Goal: Transaction & Acquisition: Book appointment/travel/reservation

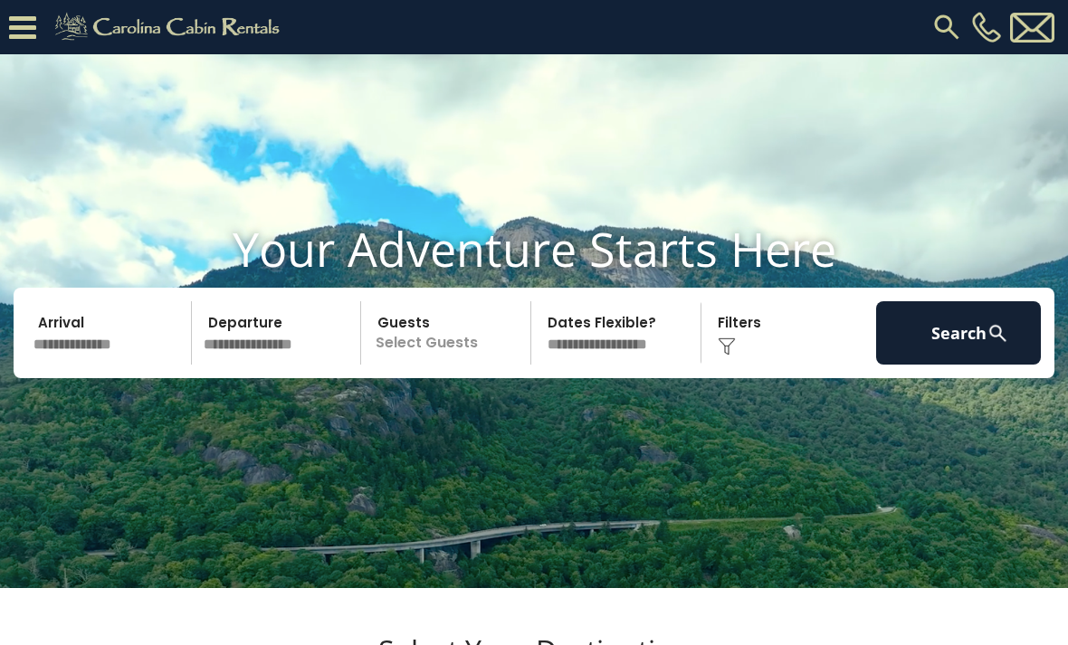
click at [29, 31] on icon at bounding box center [22, 28] width 27 height 32
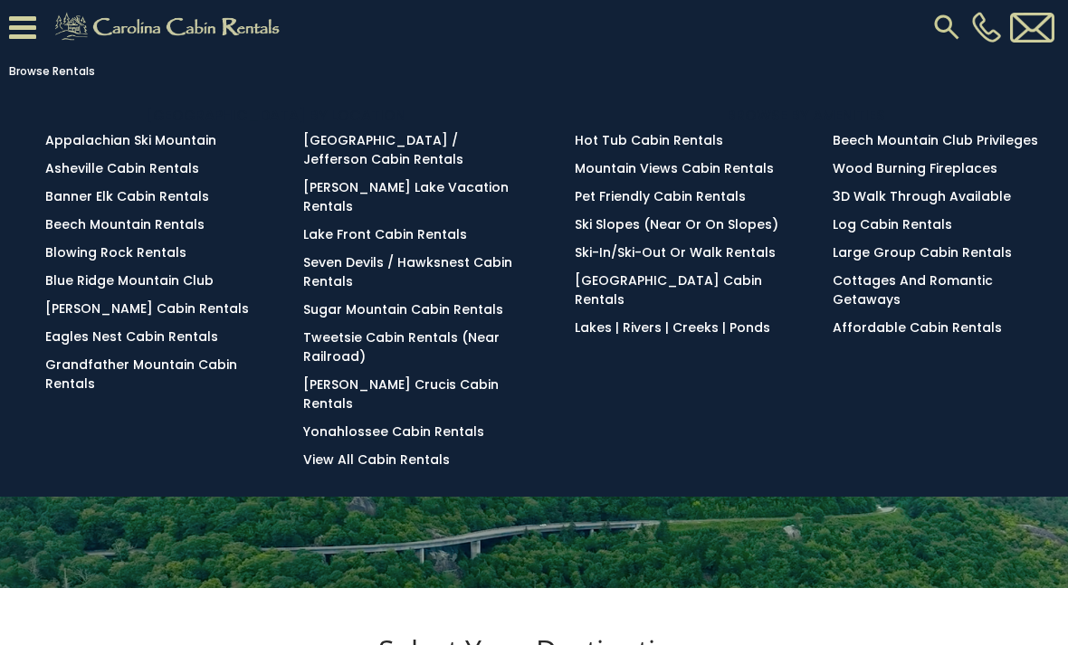
click at [75, 229] on link "Beech Mountain Rentals" at bounding box center [124, 224] width 159 height 18
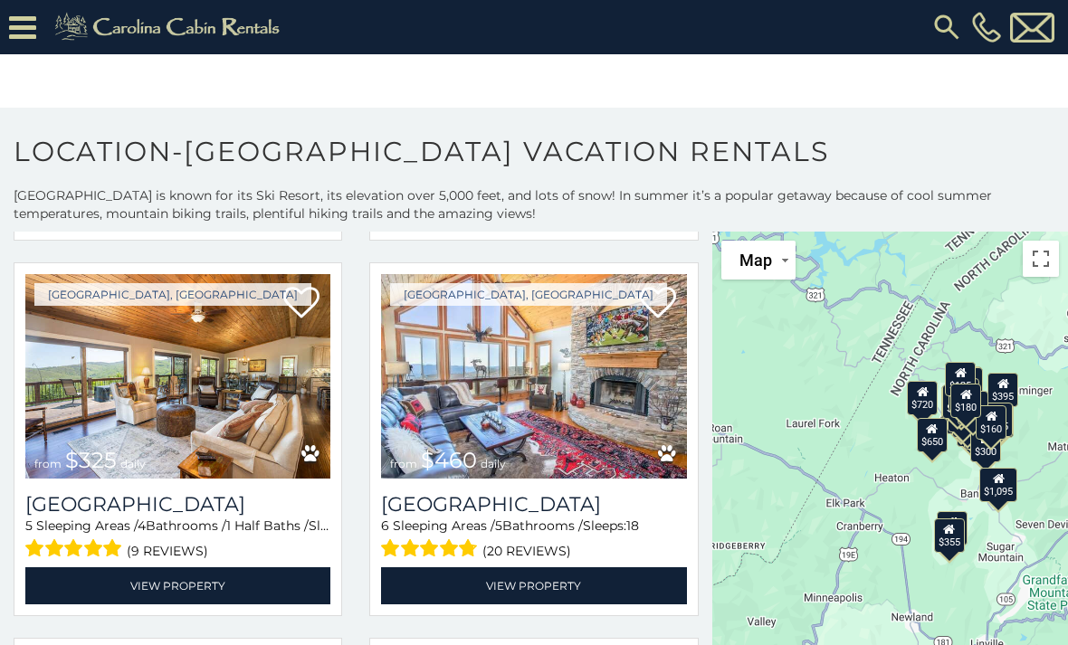
scroll to position [803, 0]
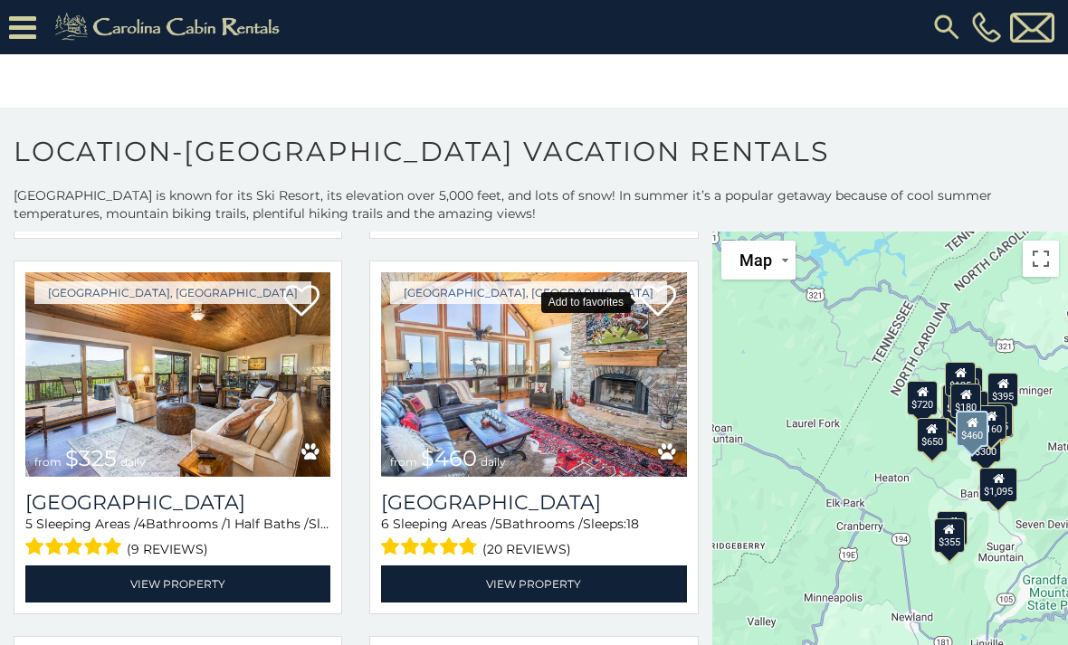
click at [655, 303] on icon at bounding box center [658, 301] width 36 height 36
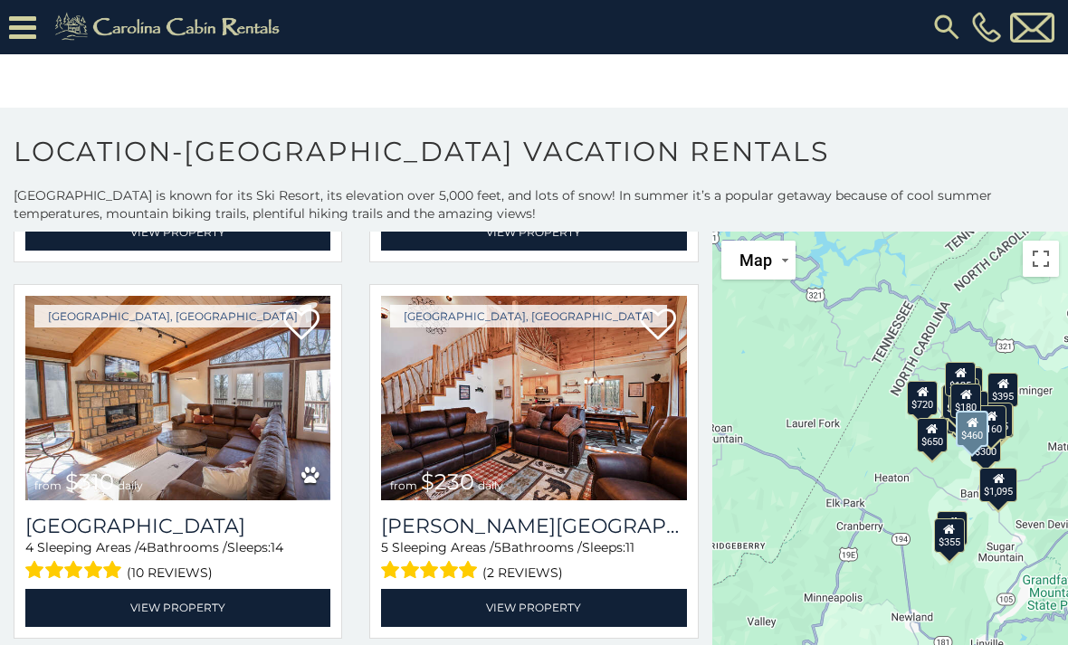
scroll to position [1155, 0]
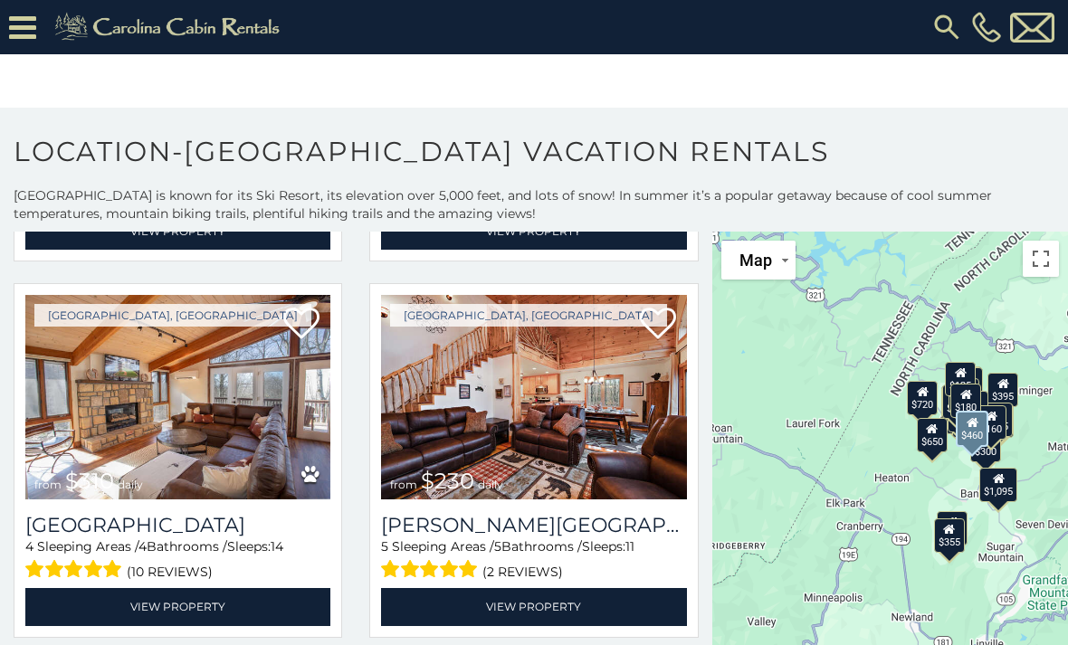
click at [150, 531] on h3 "[GEOGRAPHIC_DATA]" at bounding box center [177, 525] width 305 height 24
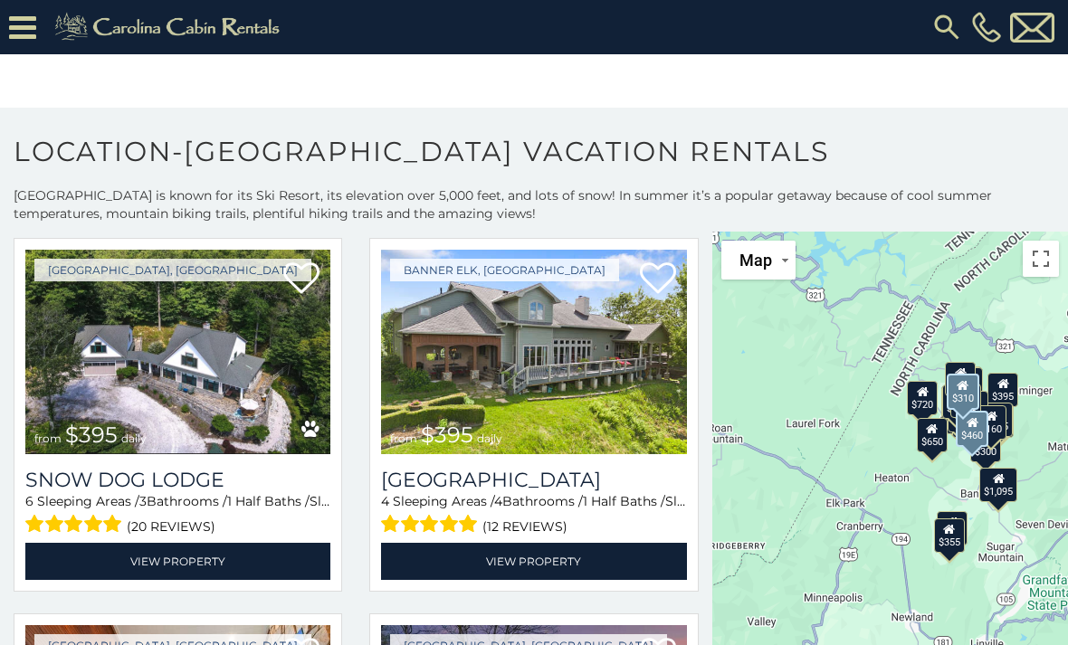
scroll to position [1579, 0]
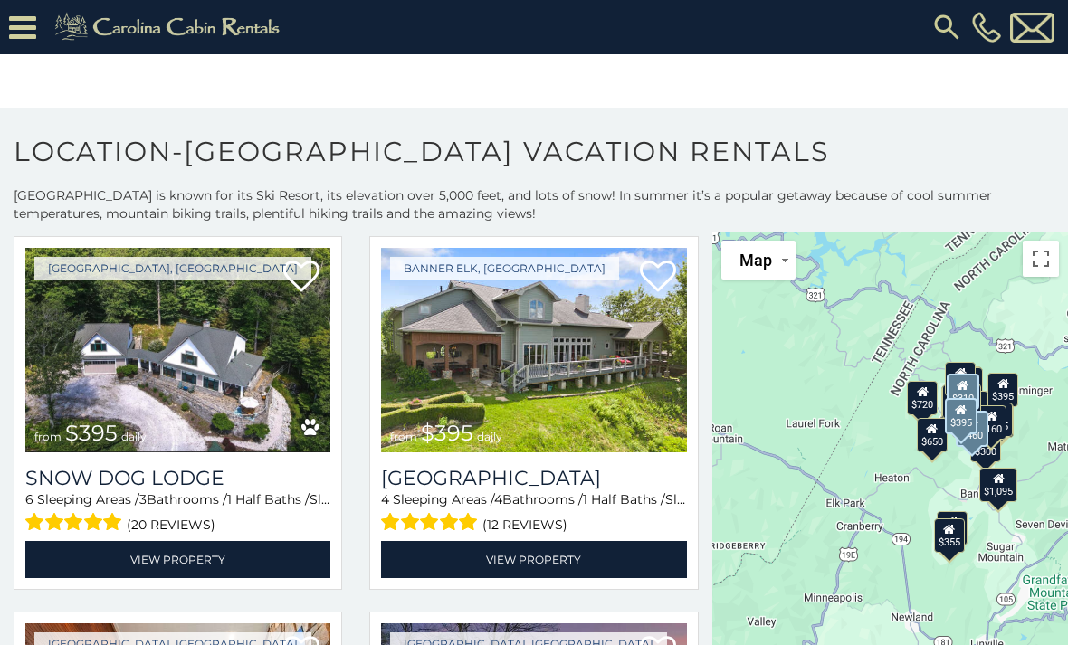
click at [138, 373] on img at bounding box center [177, 350] width 305 height 204
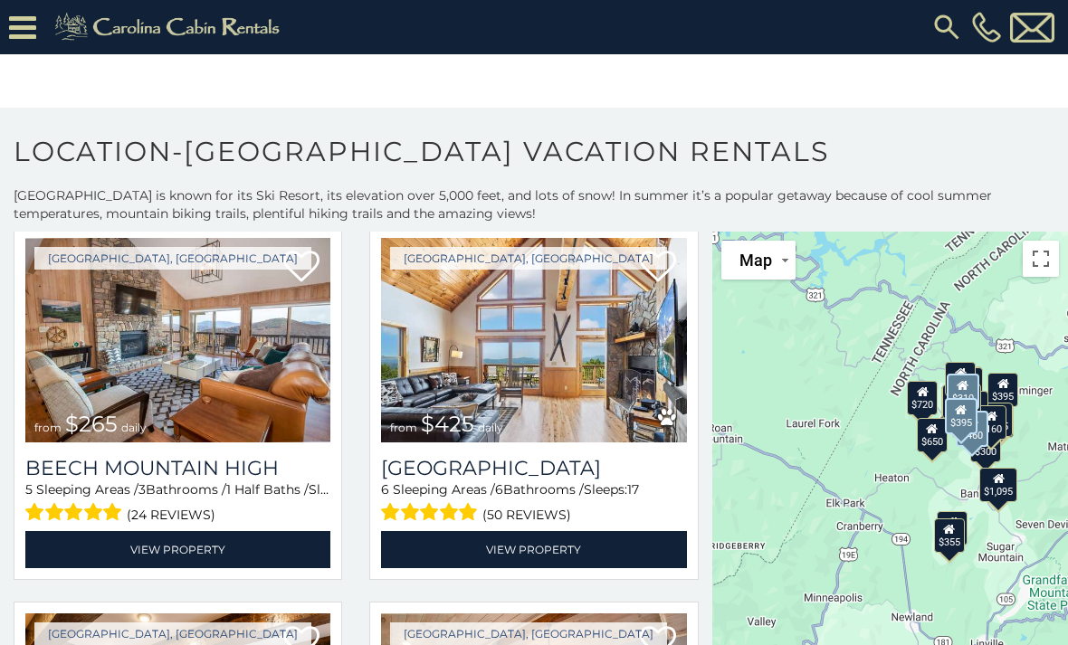
scroll to position [3467, 0]
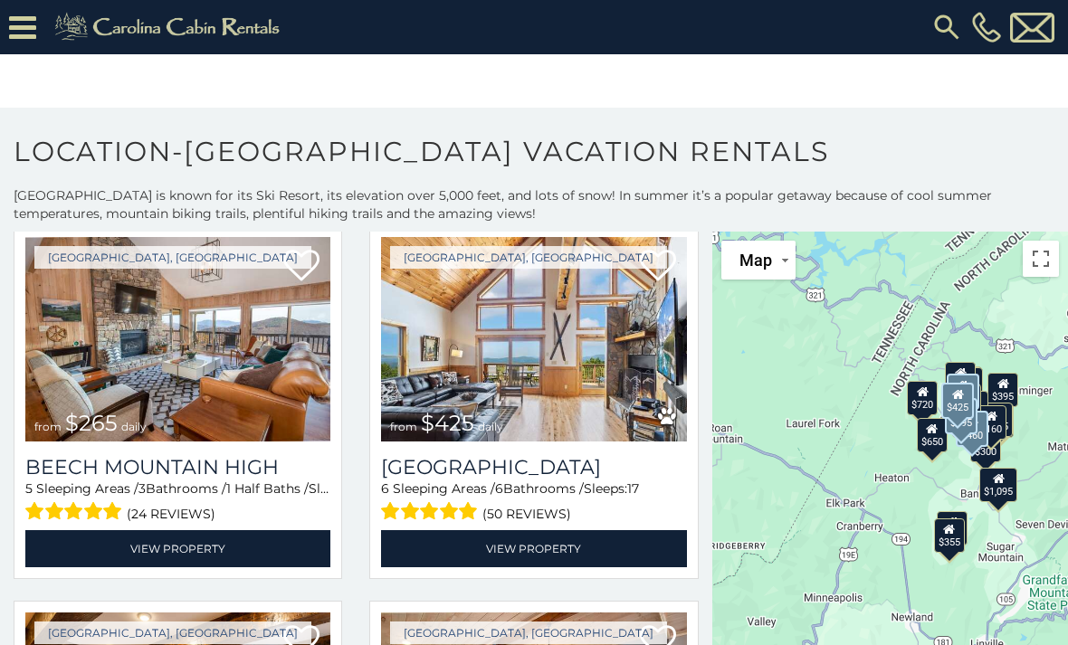
click at [622, 399] on img at bounding box center [533, 339] width 305 height 204
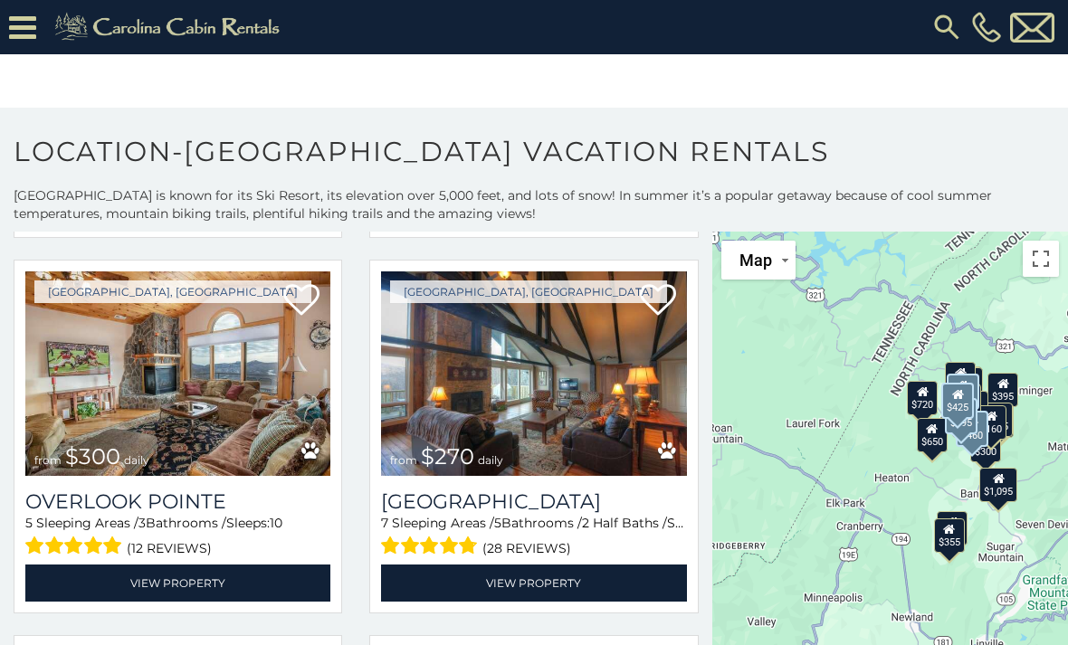
scroll to position [4189, 0]
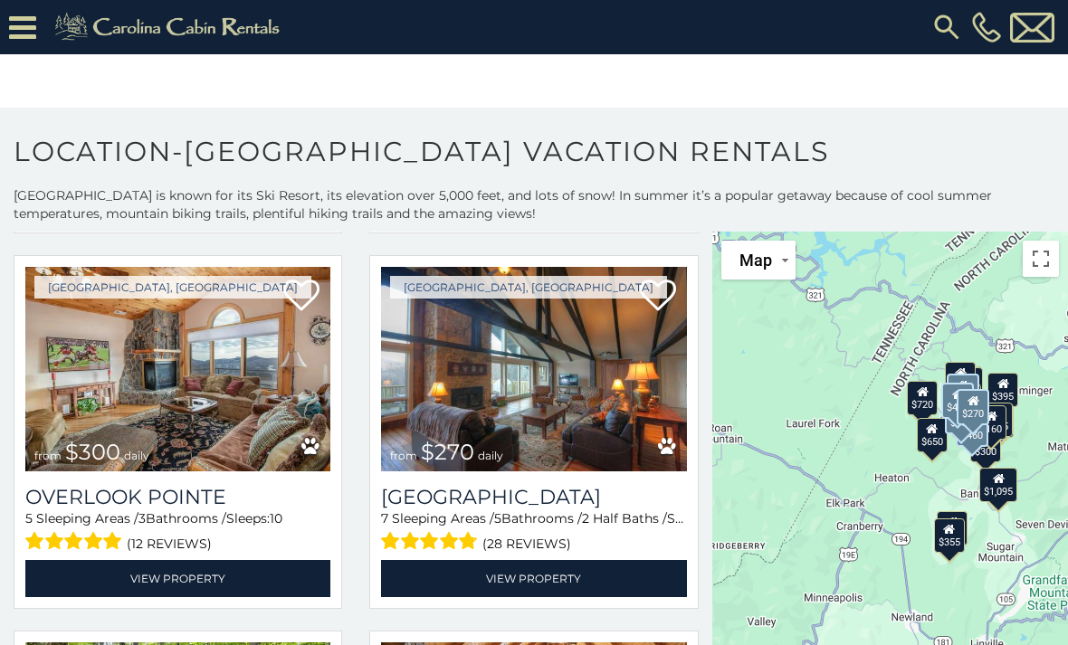
click at [643, 402] on img at bounding box center [533, 369] width 305 height 204
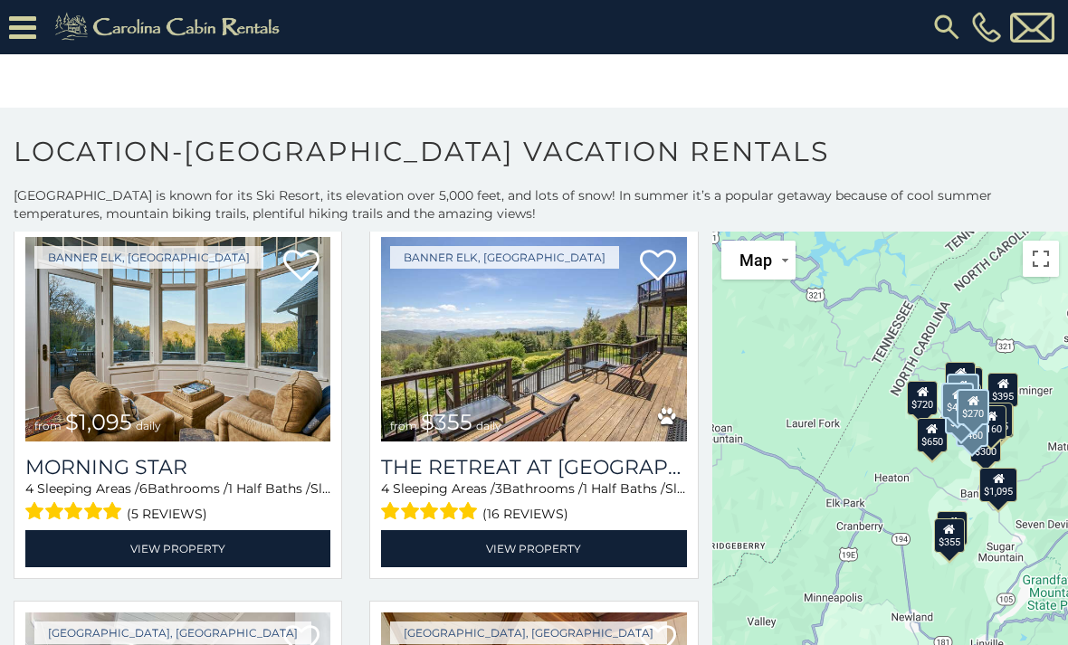
scroll to position [4972, 0]
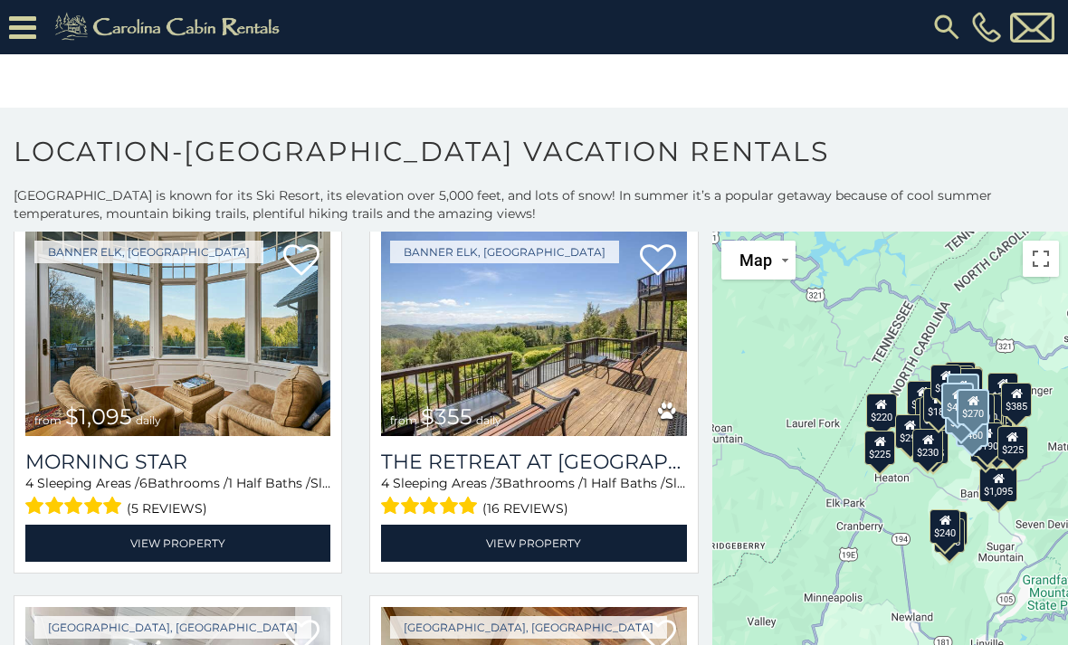
scroll to position [4977, 0]
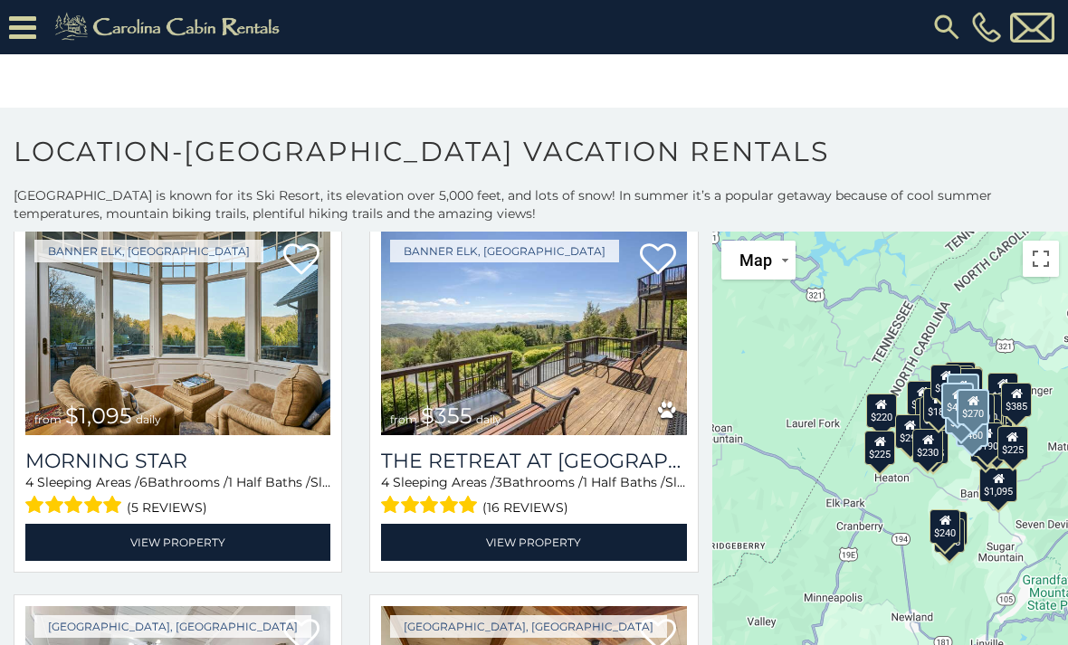
click at [584, 471] on h3 "The Retreat at Mountain Meadows" at bounding box center [533, 461] width 305 height 24
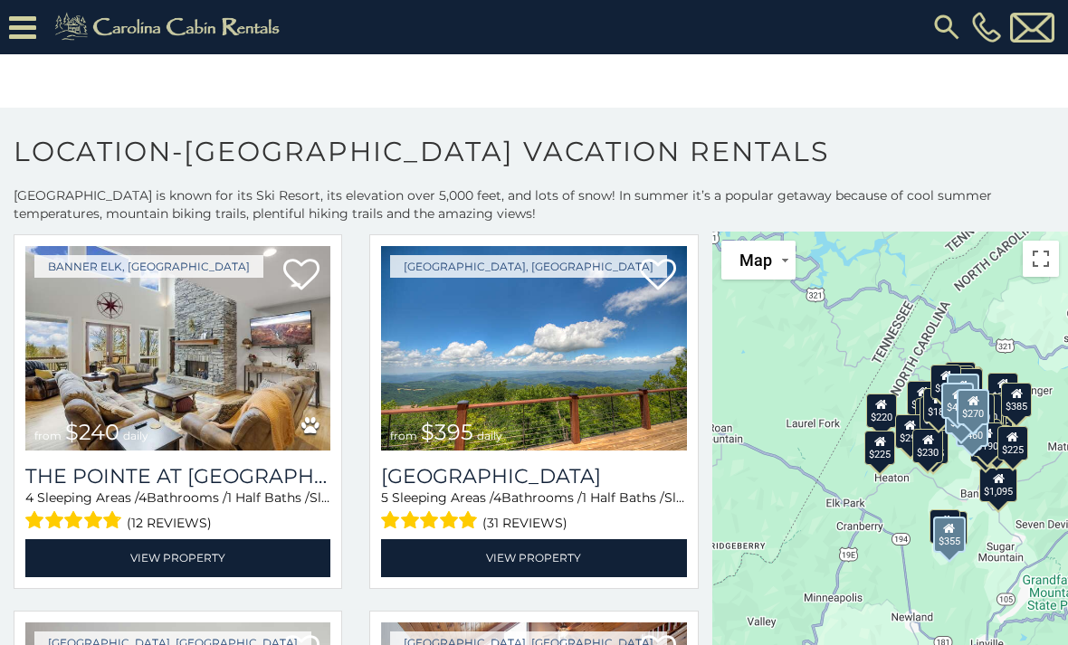
scroll to position [6477, 0]
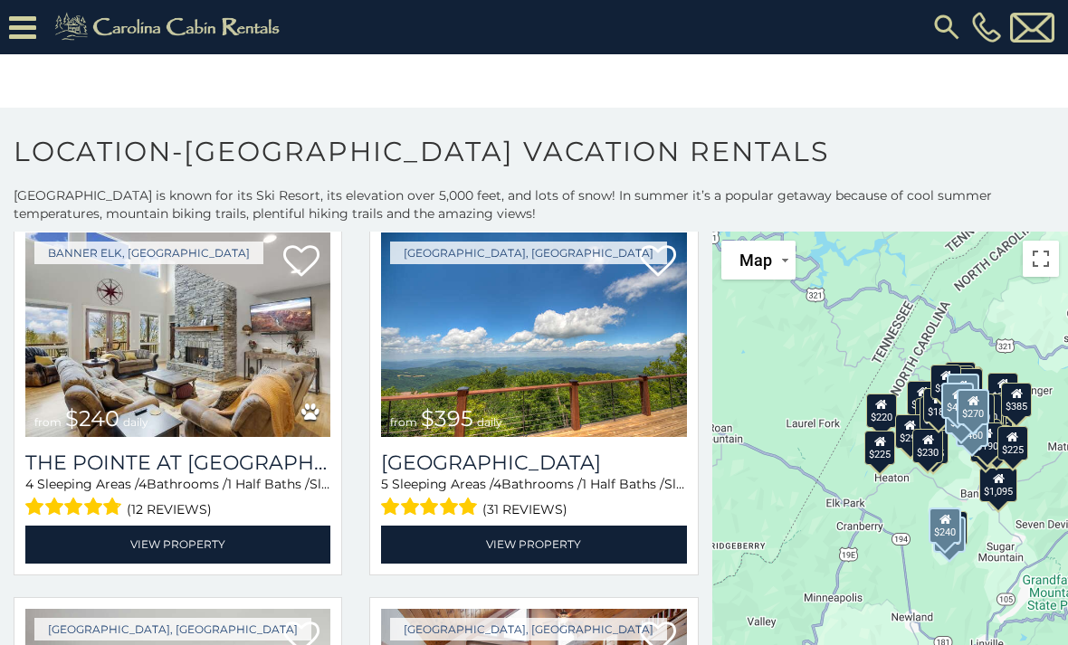
click at [150, 475] on h3 "The Pointe at North View" at bounding box center [177, 463] width 305 height 24
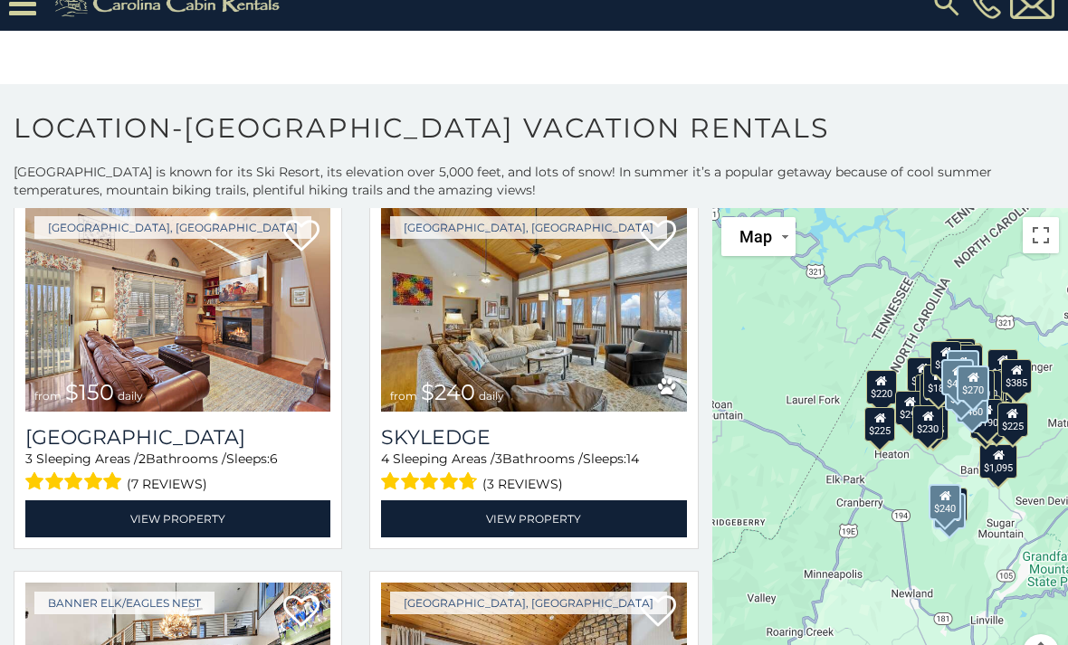
scroll to position [7230, 0]
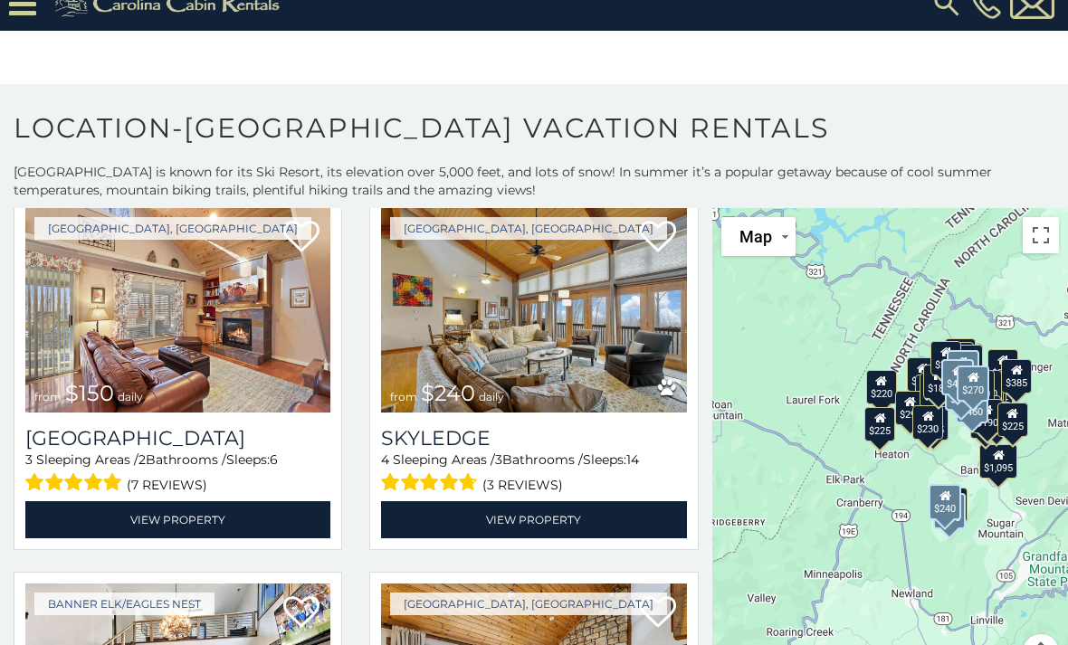
click at [433, 451] on h3 "Skyledge" at bounding box center [533, 438] width 305 height 24
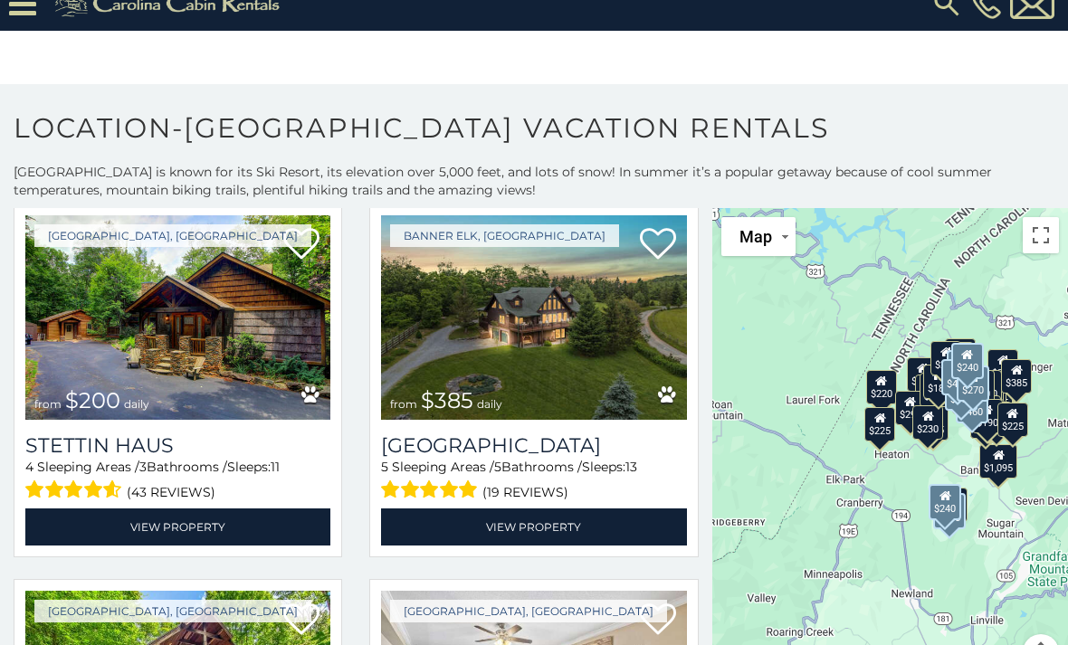
scroll to position [10229, 0]
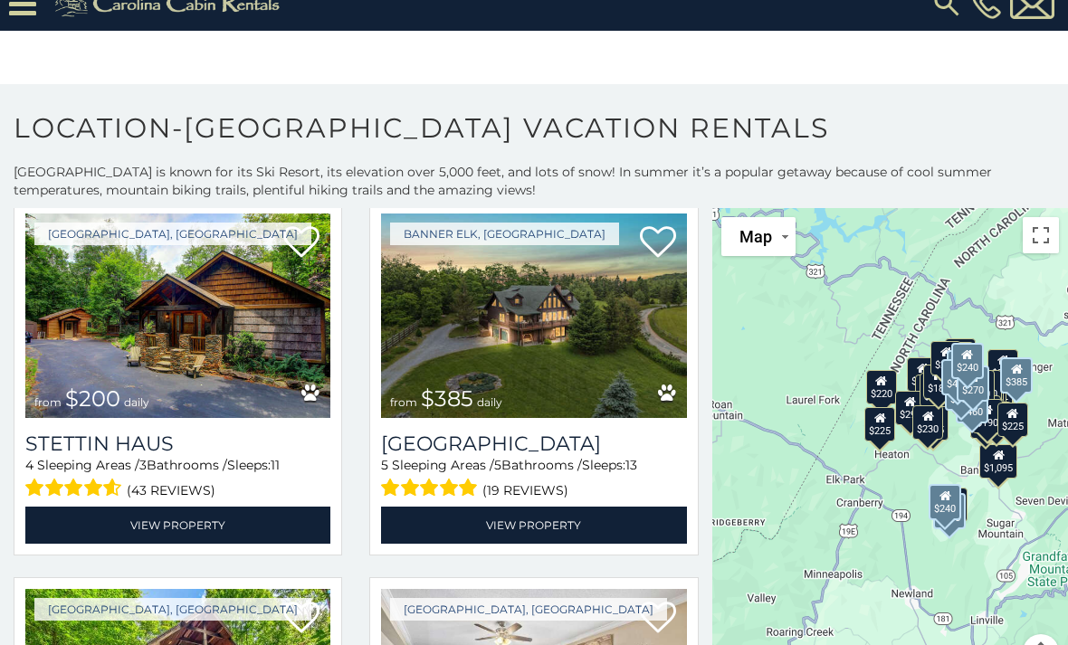
click at [423, 456] on h3 "Alpine Ridge" at bounding box center [533, 444] width 305 height 24
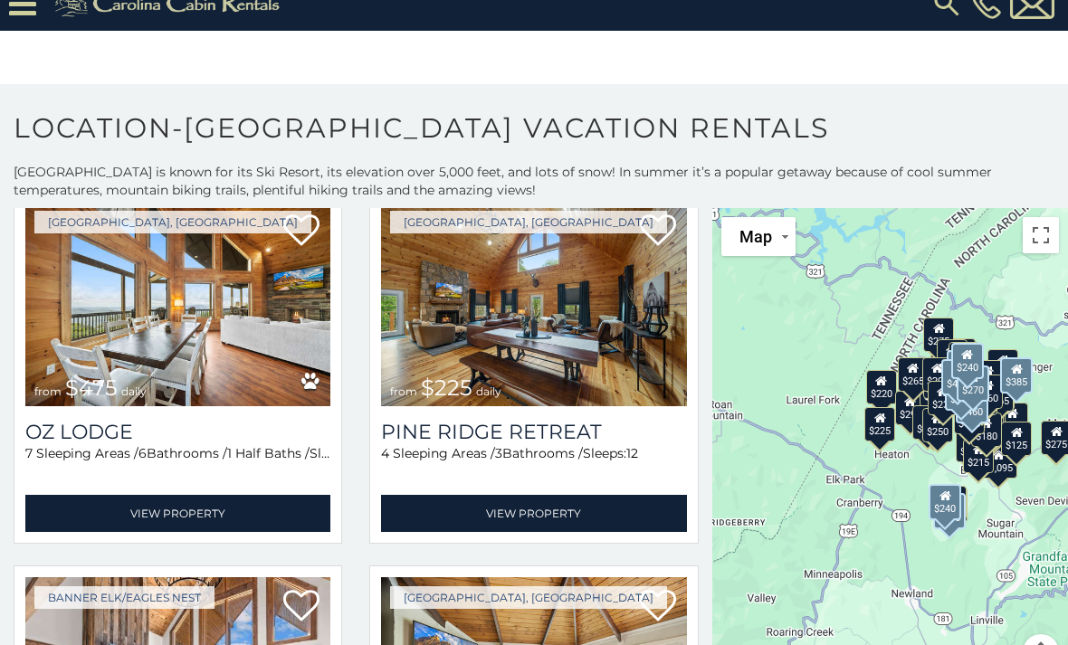
scroll to position [14371, 0]
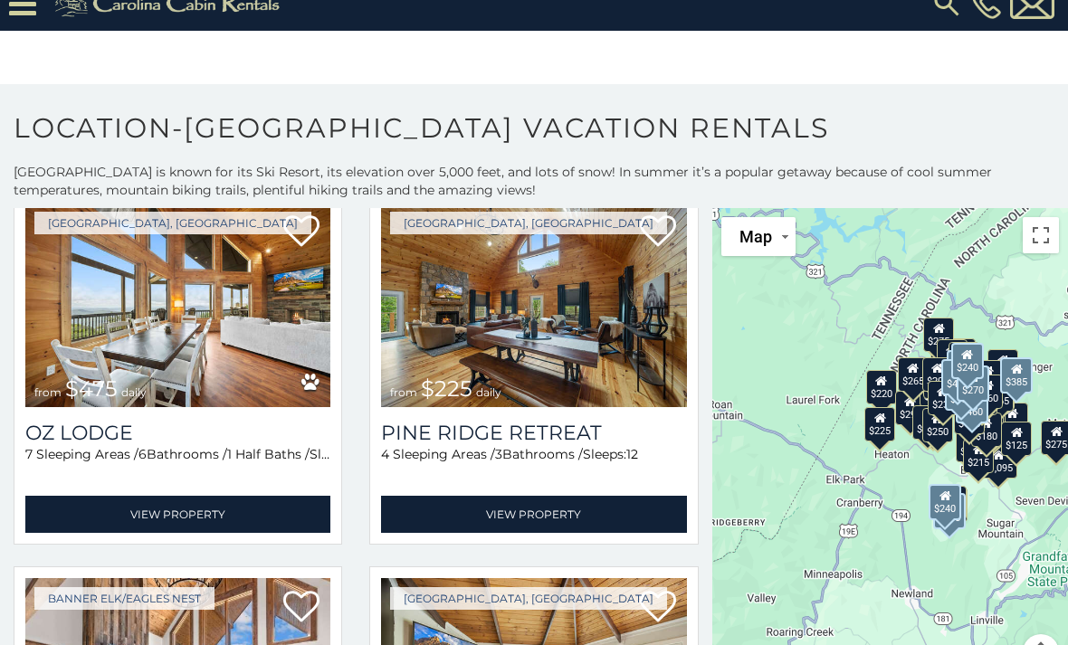
click at [100, 304] on img at bounding box center [177, 305] width 305 height 204
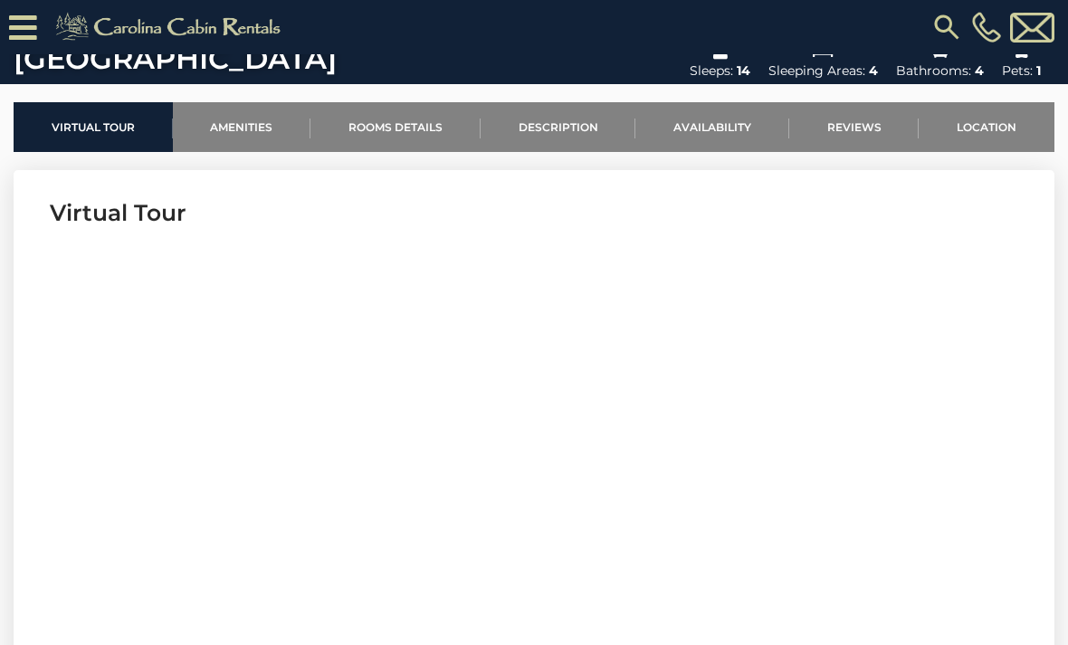
click at [716, 136] on link "Availability" at bounding box center [712, 127] width 154 height 50
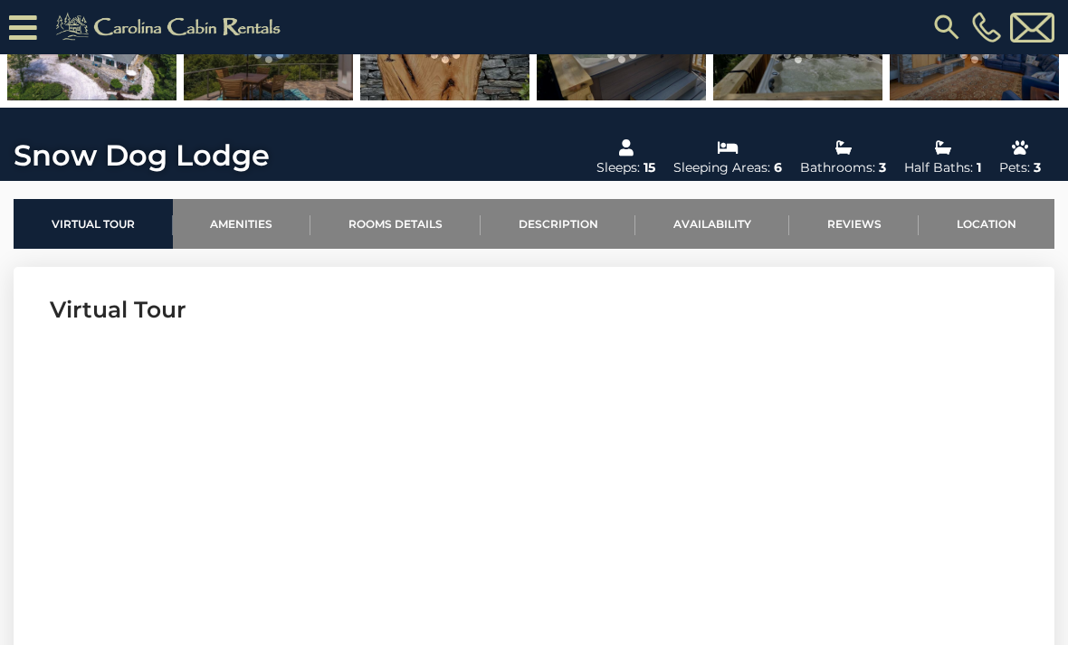
click at [756, 240] on link "Availability" at bounding box center [712, 224] width 154 height 50
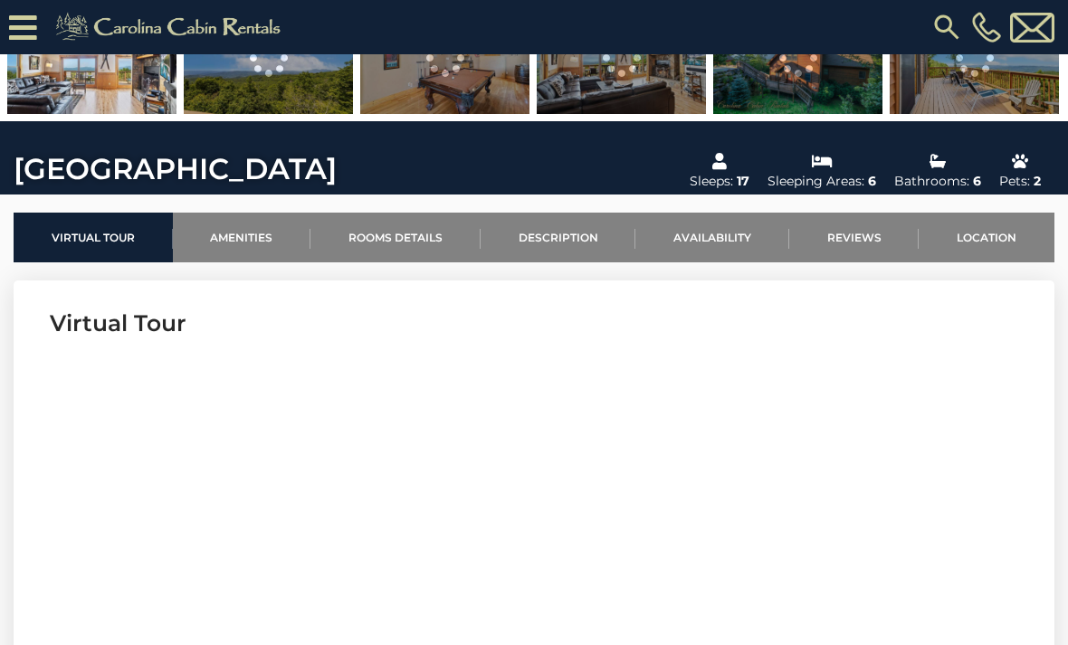
click at [737, 228] on link "Availability" at bounding box center [712, 238] width 154 height 50
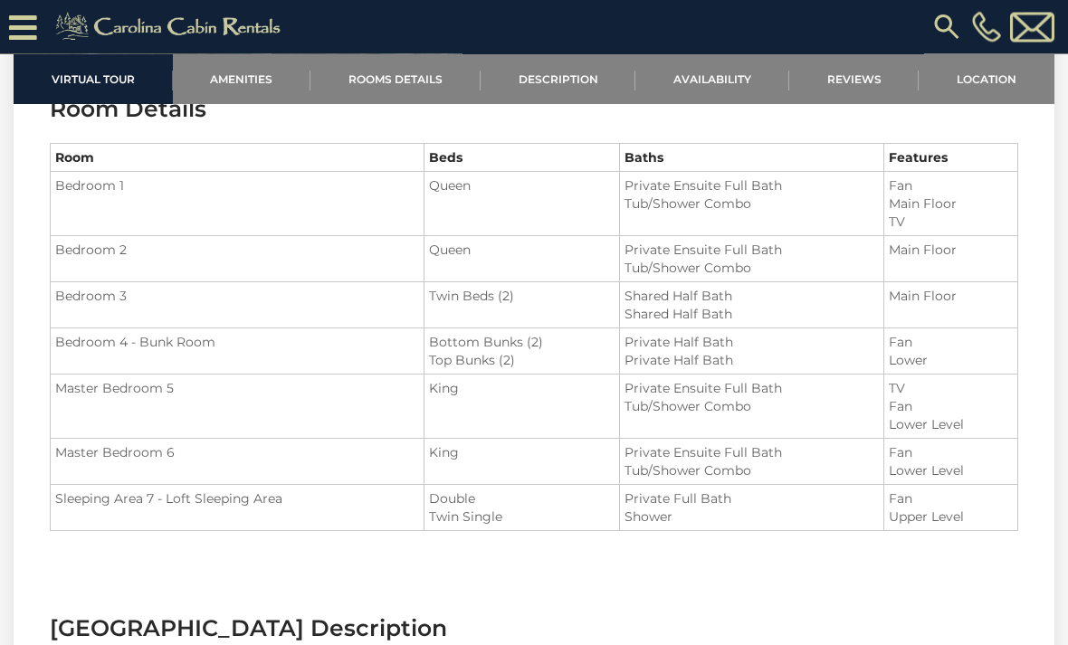
scroll to position [1980, 0]
click at [740, 96] on link "Availability" at bounding box center [712, 79] width 154 height 50
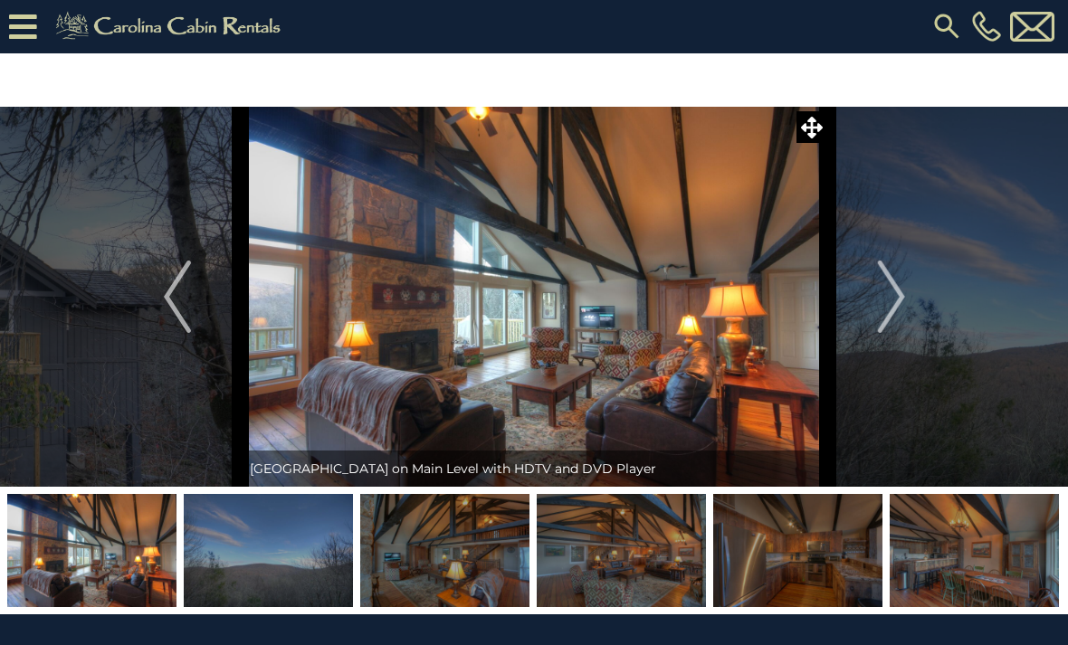
scroll to position [0, 0]
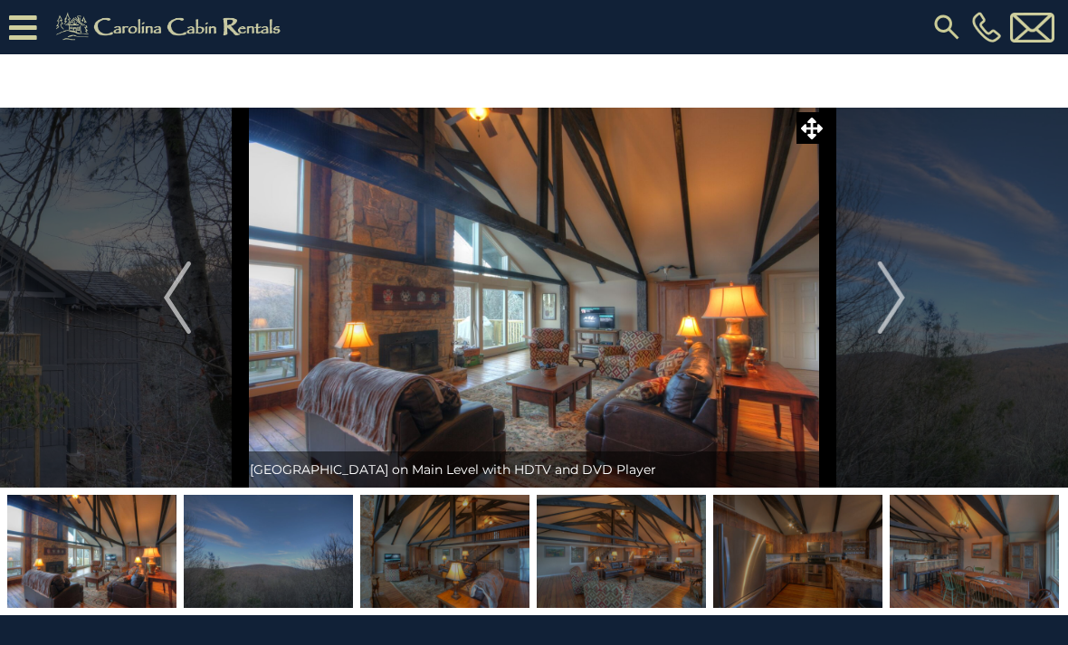
click at [902, 268] on img "Next" at bounding box center [890, 297] width 27 height 72
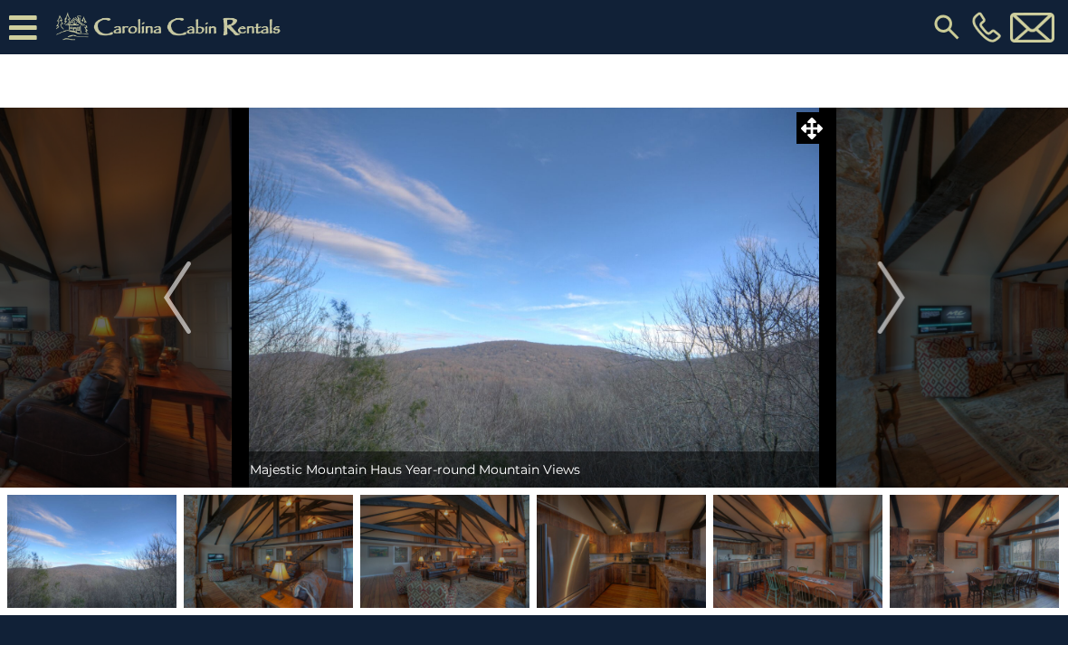
click at [878, 289] on img "Next" at bounding box center [890, 297] width 27 height 72
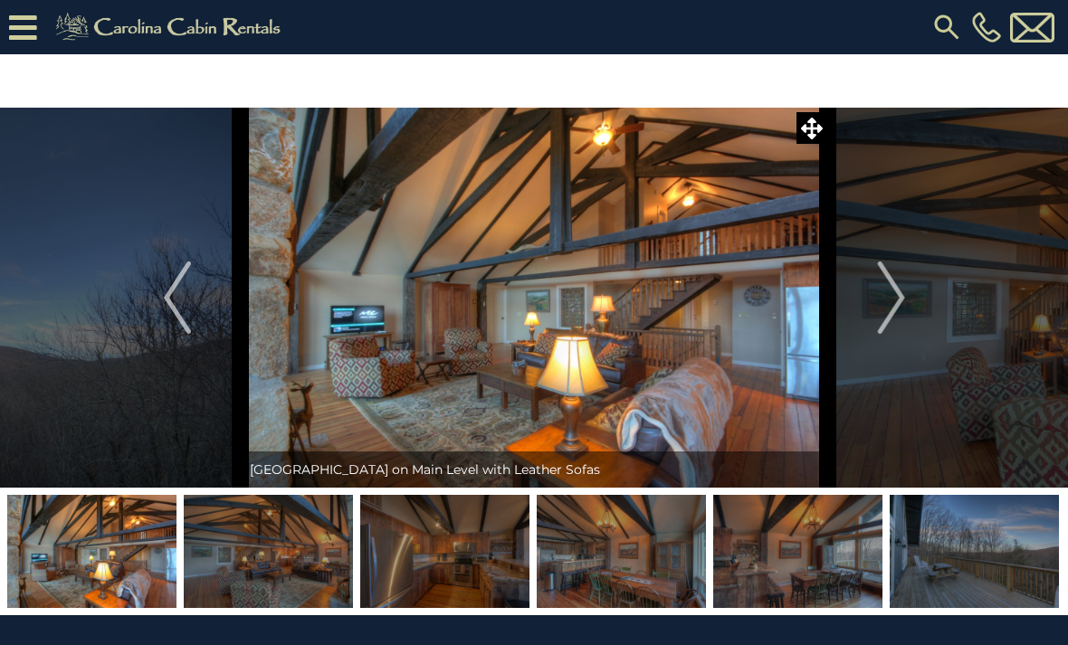
click at [894, 279] on img "Next" at bounding box center [890, 297] width 27 height 72
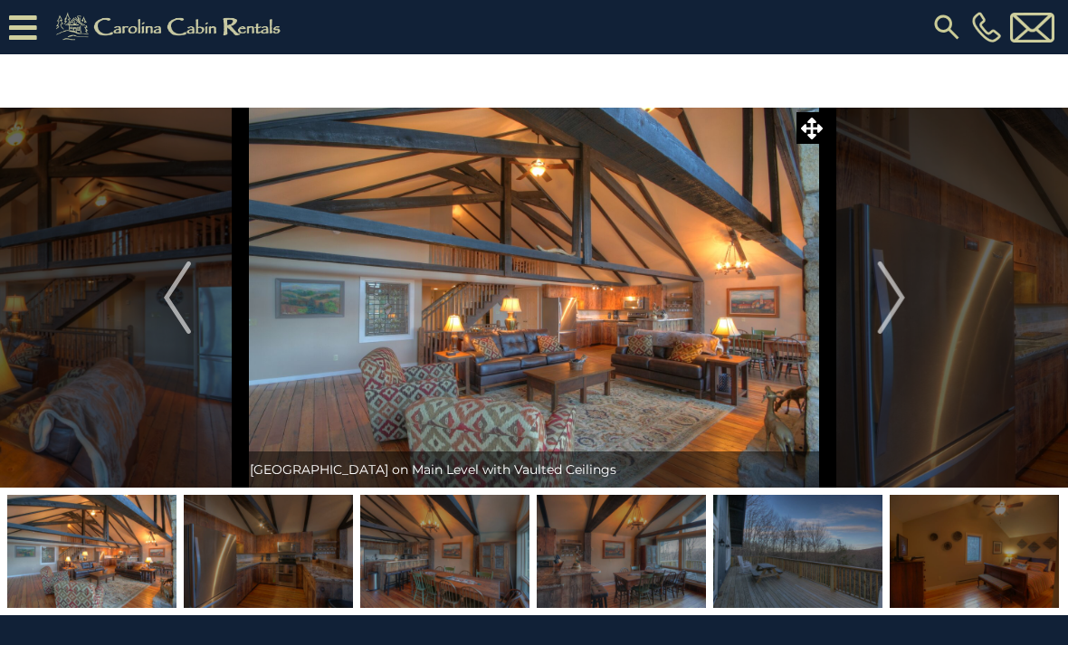
click at [893, 278] on img "Next" at bounding box center [890, 297] width 27 height 72
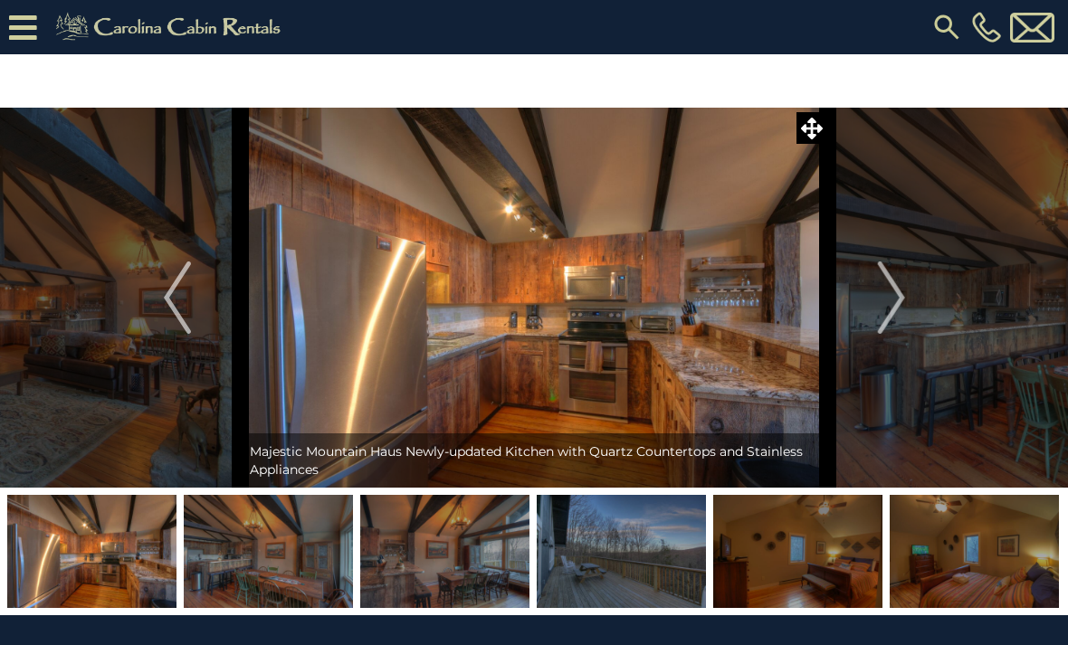
click at [890, 271] on img "Next" at bounding box center [890, 297] width 27 height 72
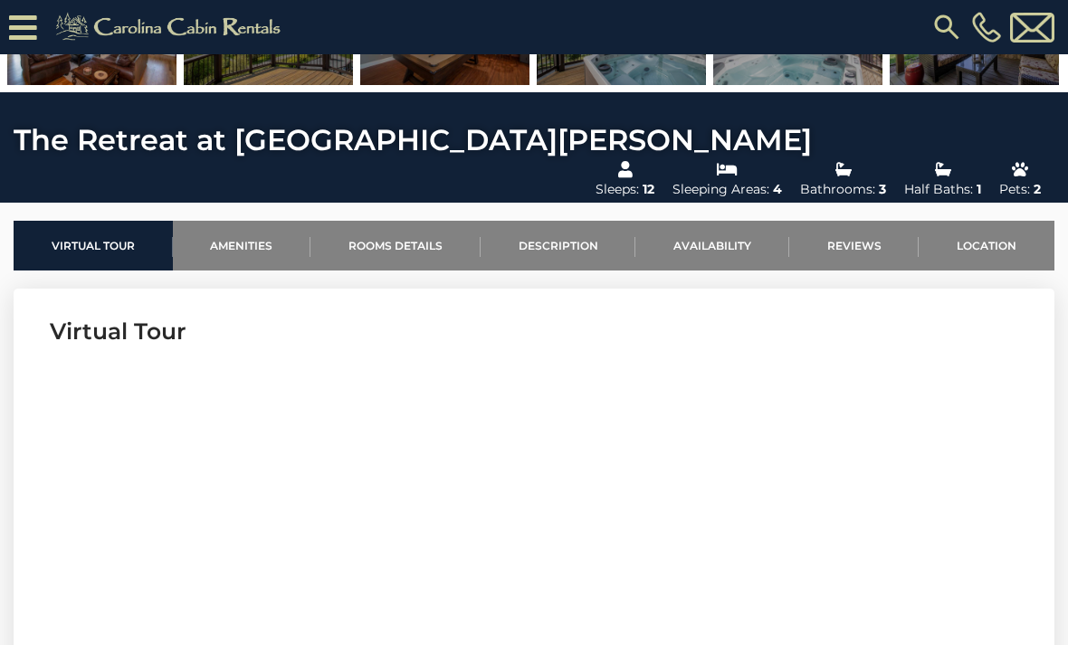
scroll to position [482, 0]
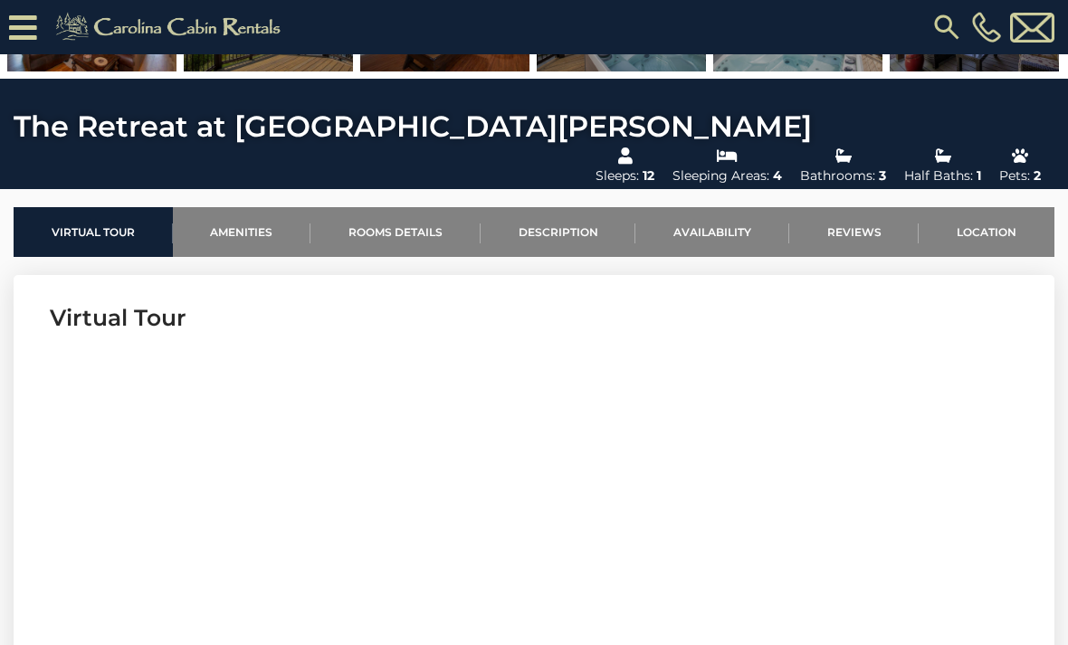
click at [733, 207] on link "Availability" at bounding box center [712, 232] width 154 height 50
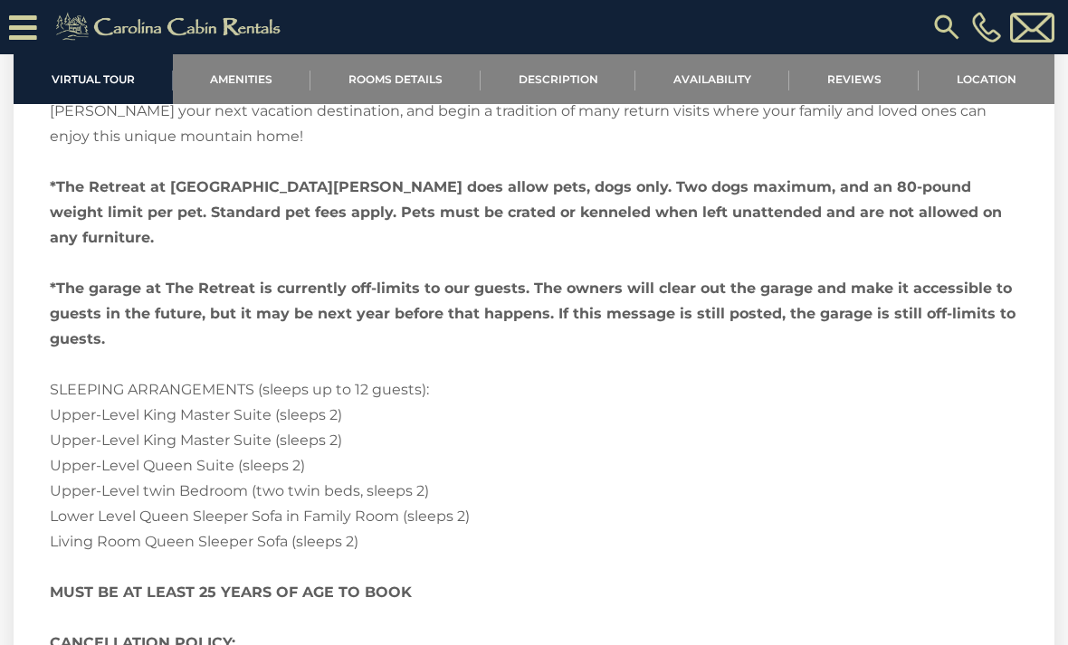
scroll to position [4636, 0]
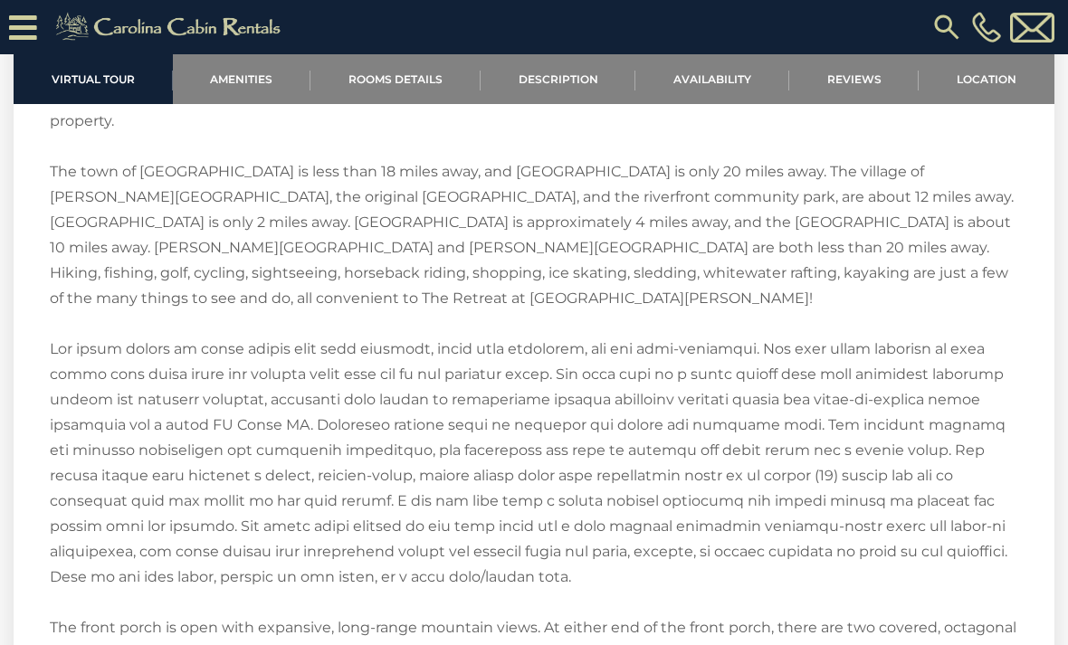
click at [453, 64] on link "Rooms Details" at bounding box center [395, 79] width 170 height 50
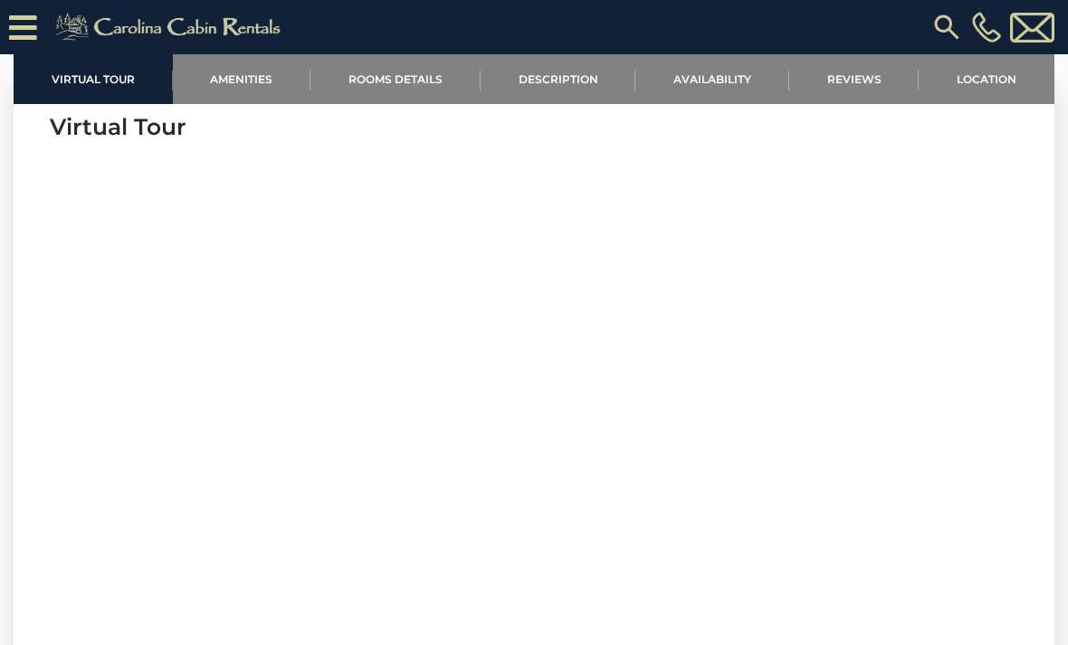
scroll to position [671, 0]
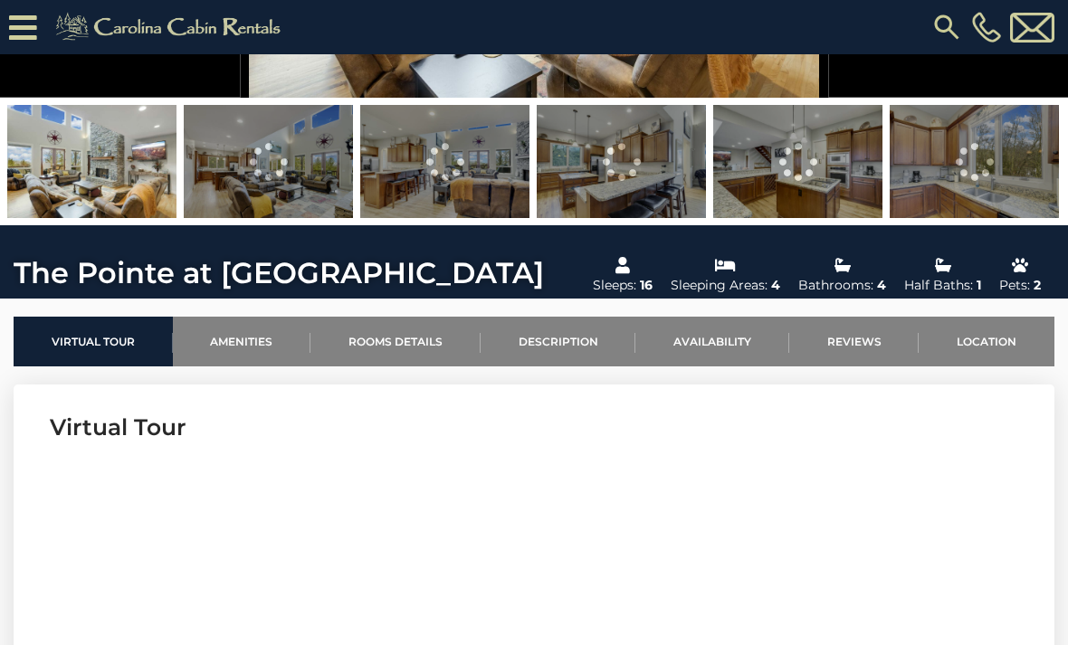
scroll to position [338, 0]
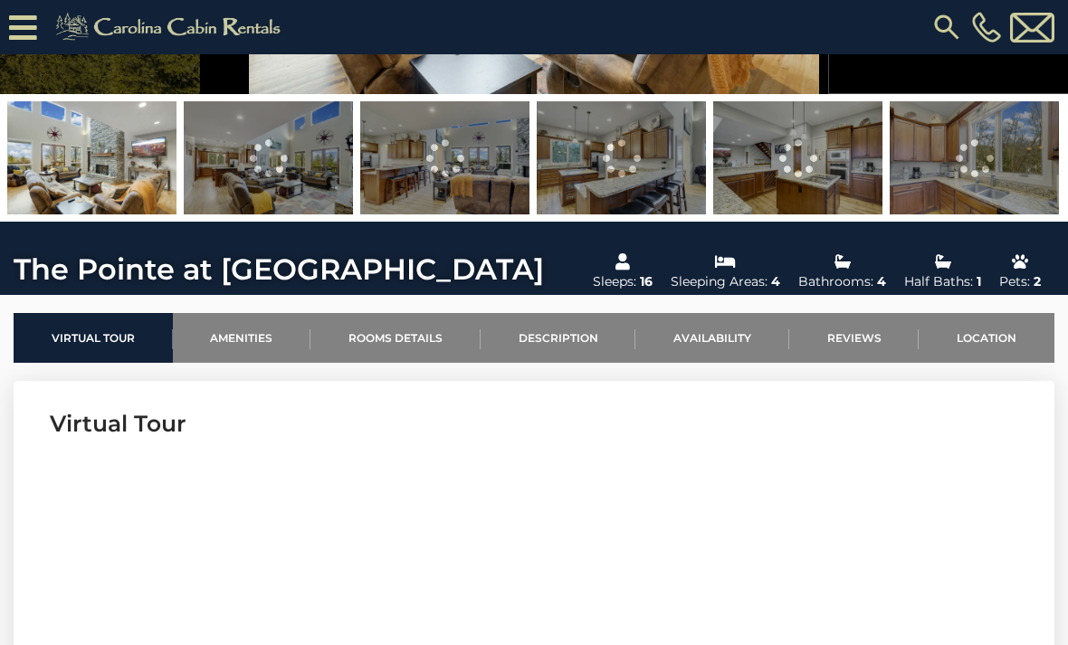
click at [375, 337] on link "Rooms Details" at bounding box center [395, 338] width 170 height 50
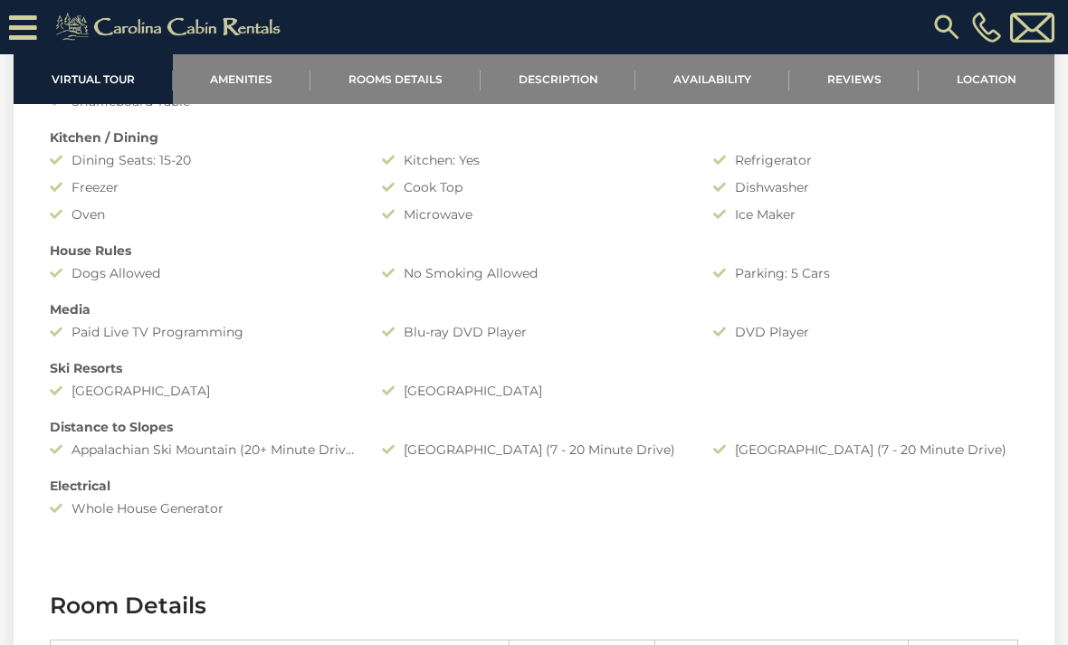
scroll to position [1915, 0]
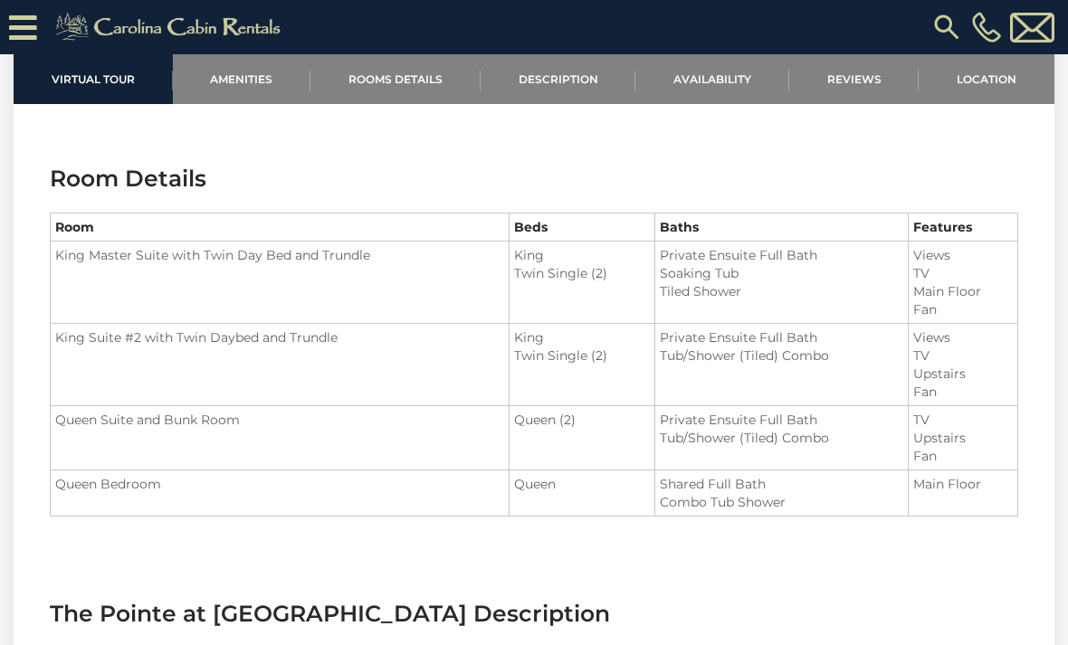
click at [716, 81] on link "Availability" at bounding box center [712, 79] width 154 height 50
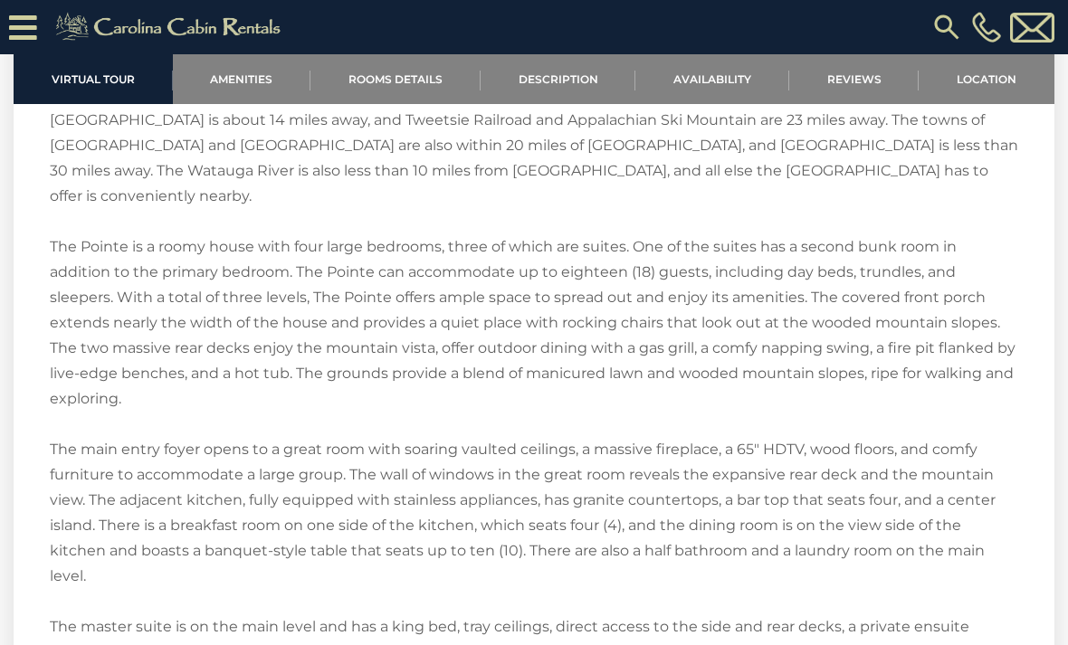
scroll to position [2556, 0]
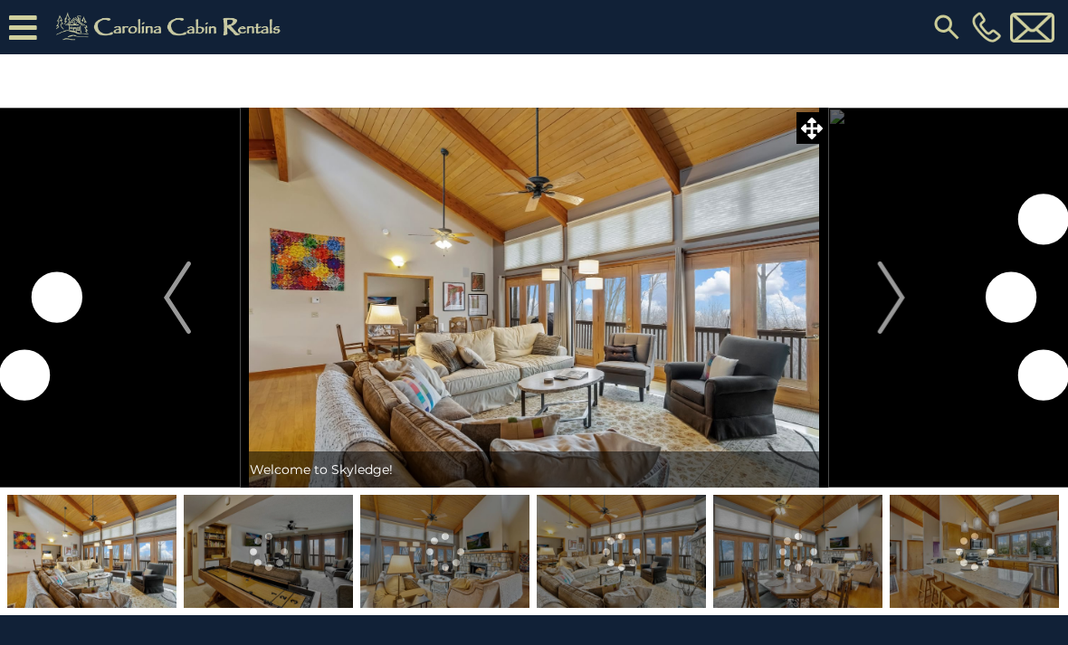
click at [880, 286] on img "Next" at bounding box center [890, 297] width 27 height 72
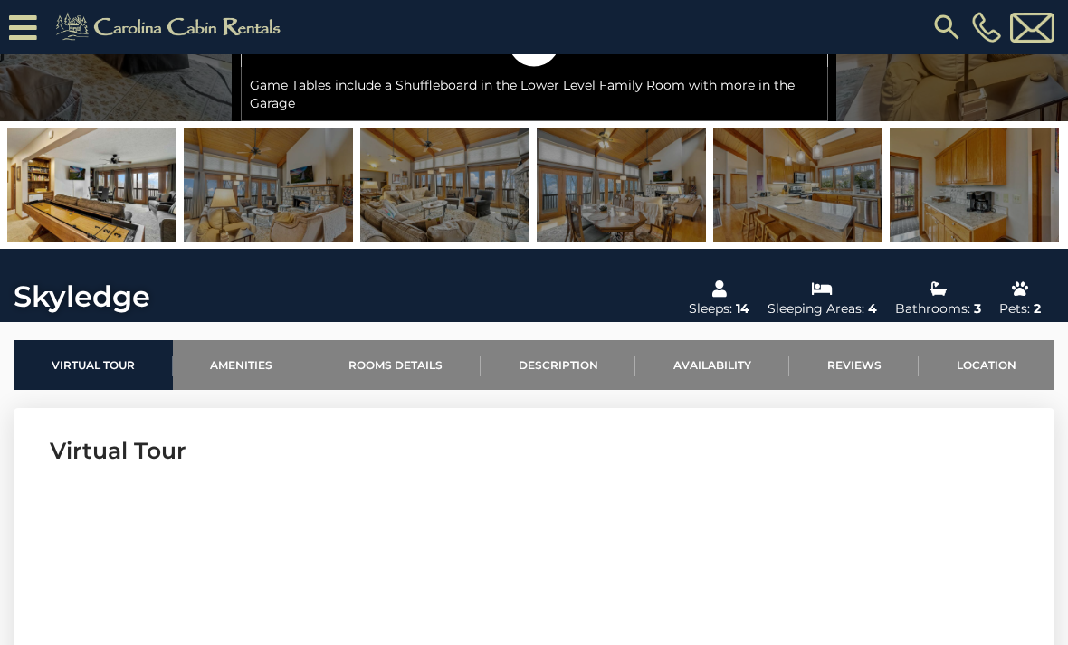
click at [726, 361] on link "Availability" at bounding box center [712, 365] width 154 height 50
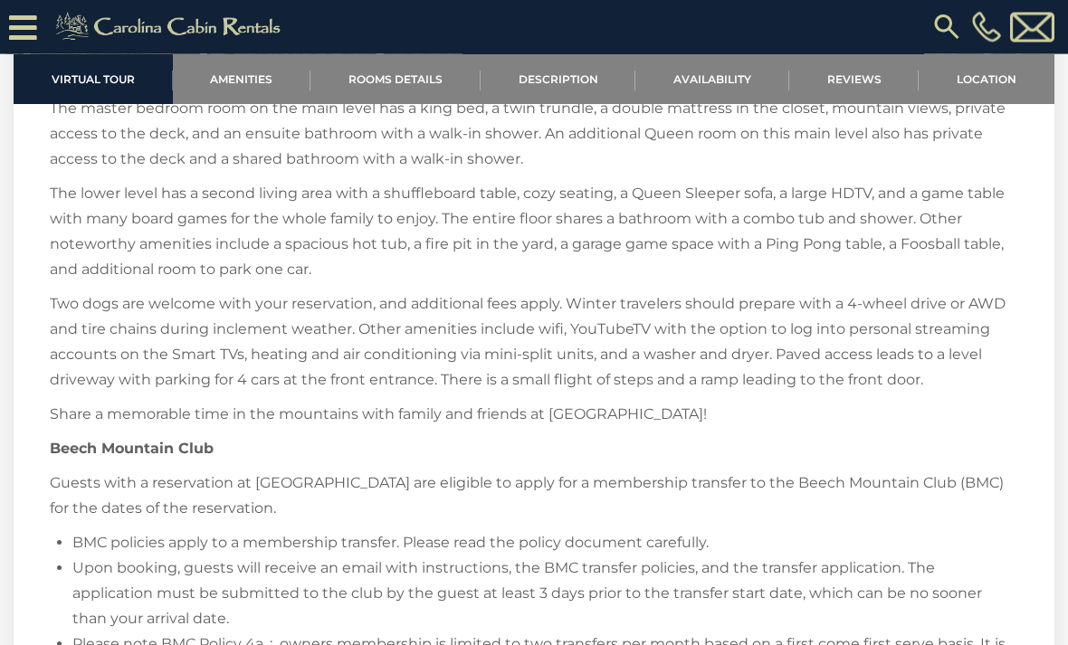
scroll to position [2778, 0]
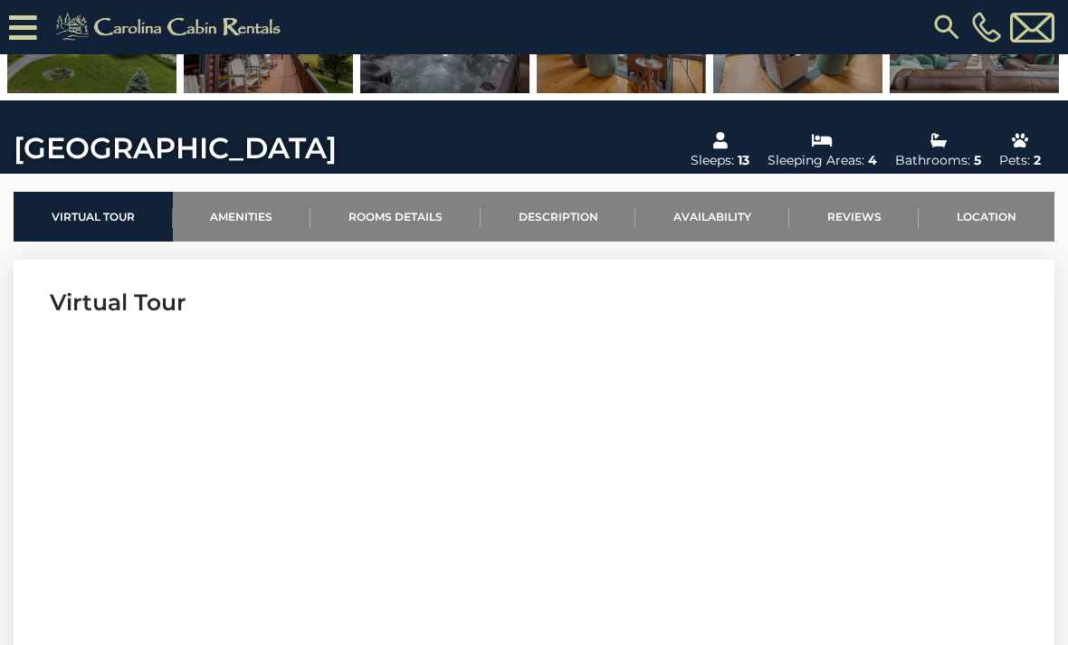
scroll to position [461, 0]
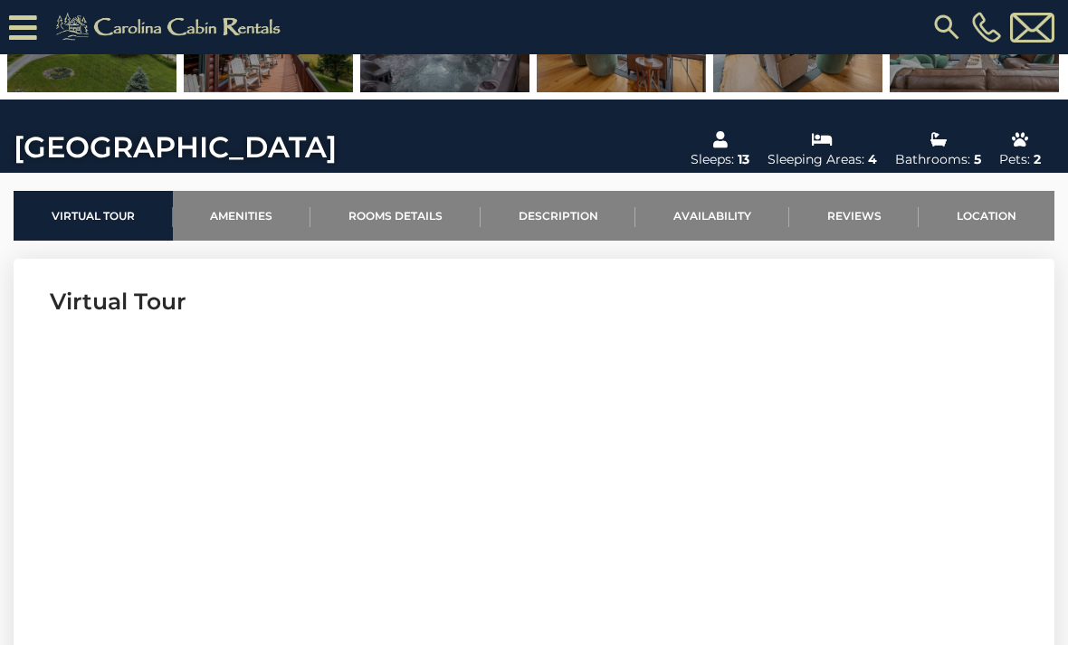
click at [706, 212] on link "Availability" at bounding box center [712, 216] width 154 height 50
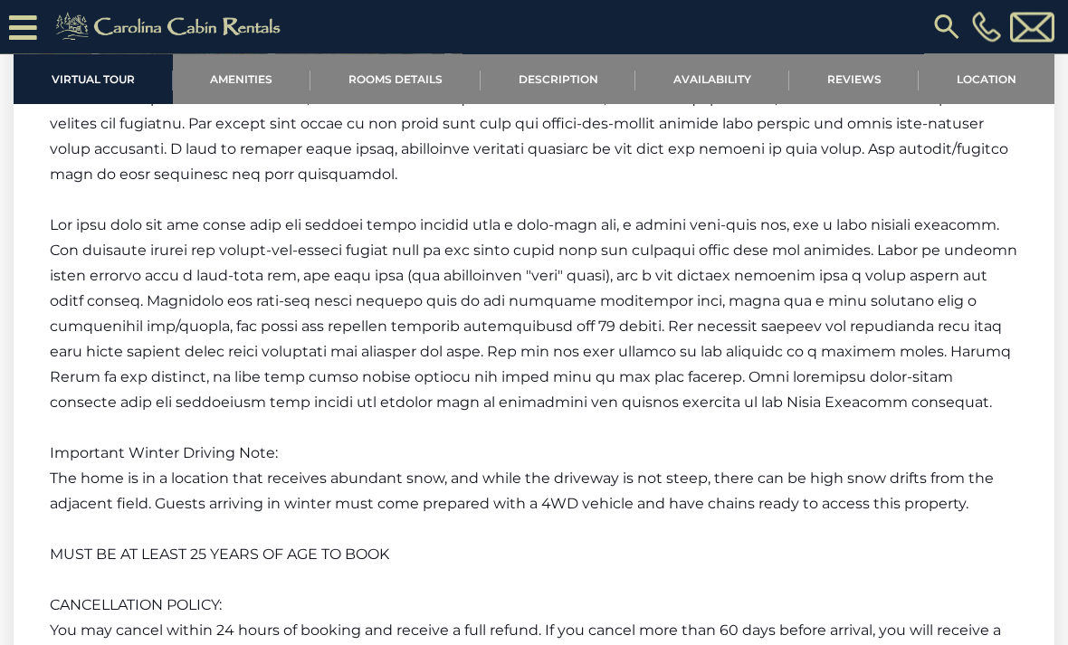
scroll to position [3342, 0]
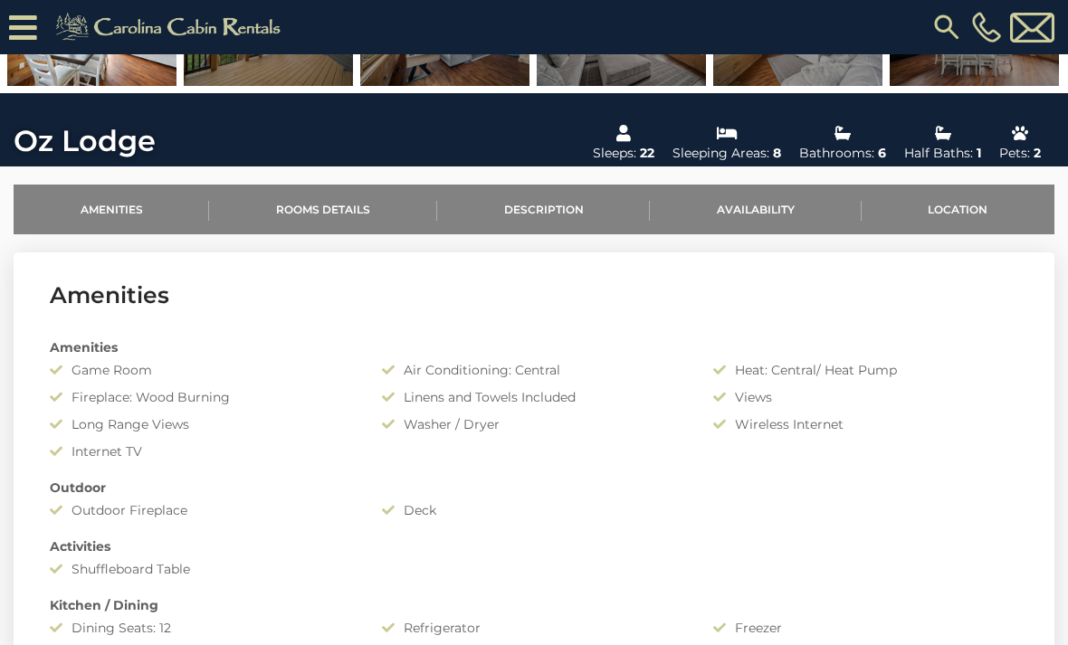
click at [751, 211] on link "Availability" at bounding box center [755, 210] width 211 height 50
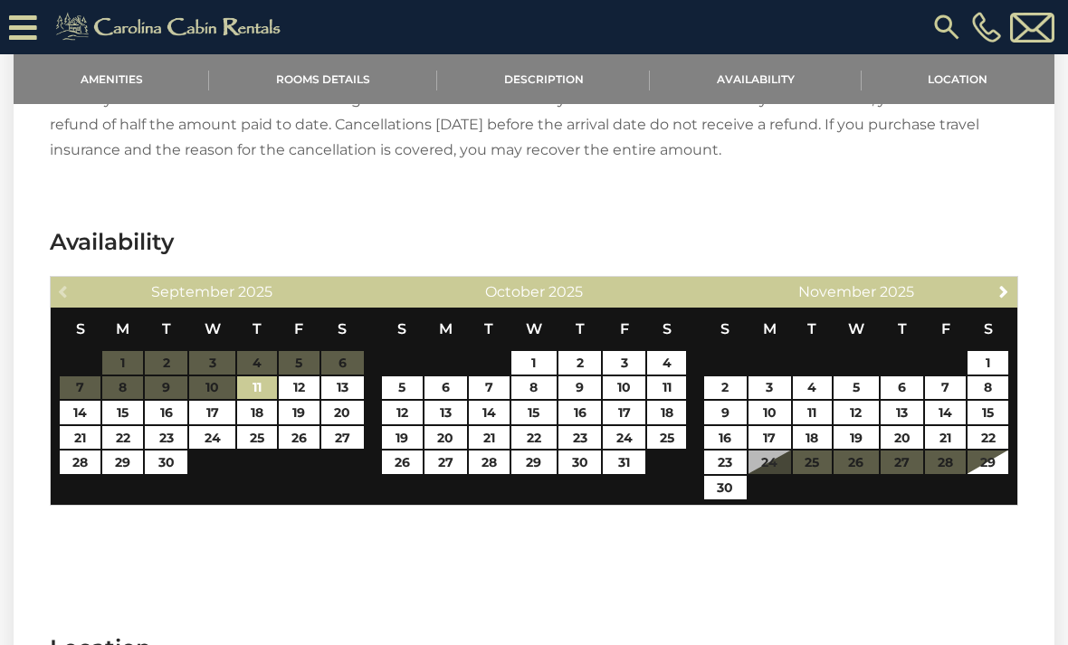
scroll to position [3091, 0]
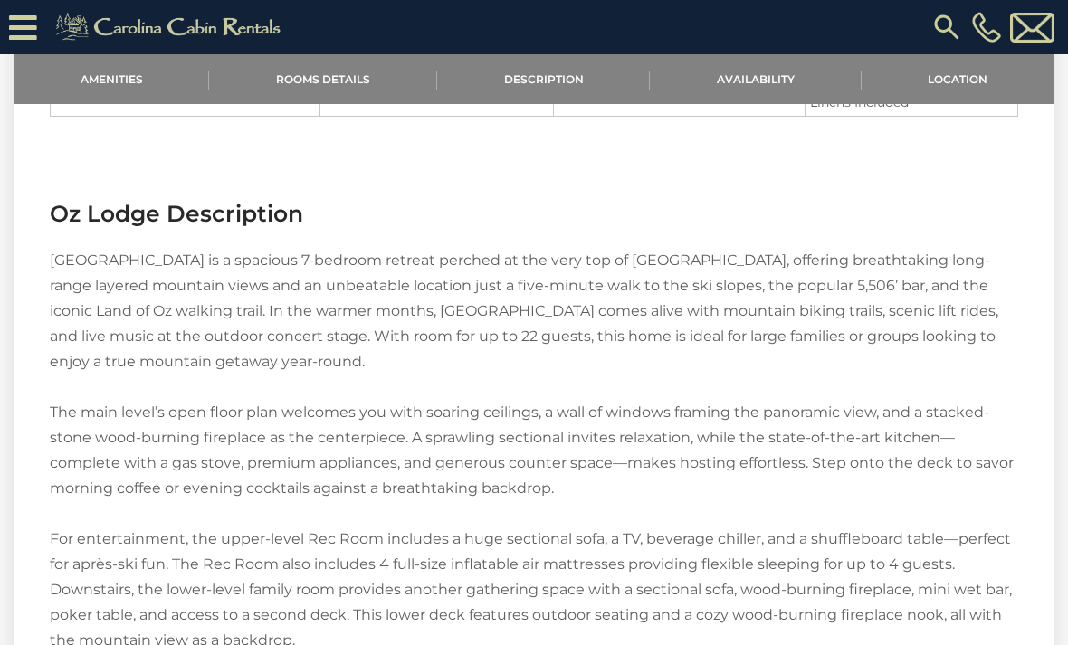
click at [384, 64] on link "Rooms Details" at bounding box center [322, 79] width 227 height 50
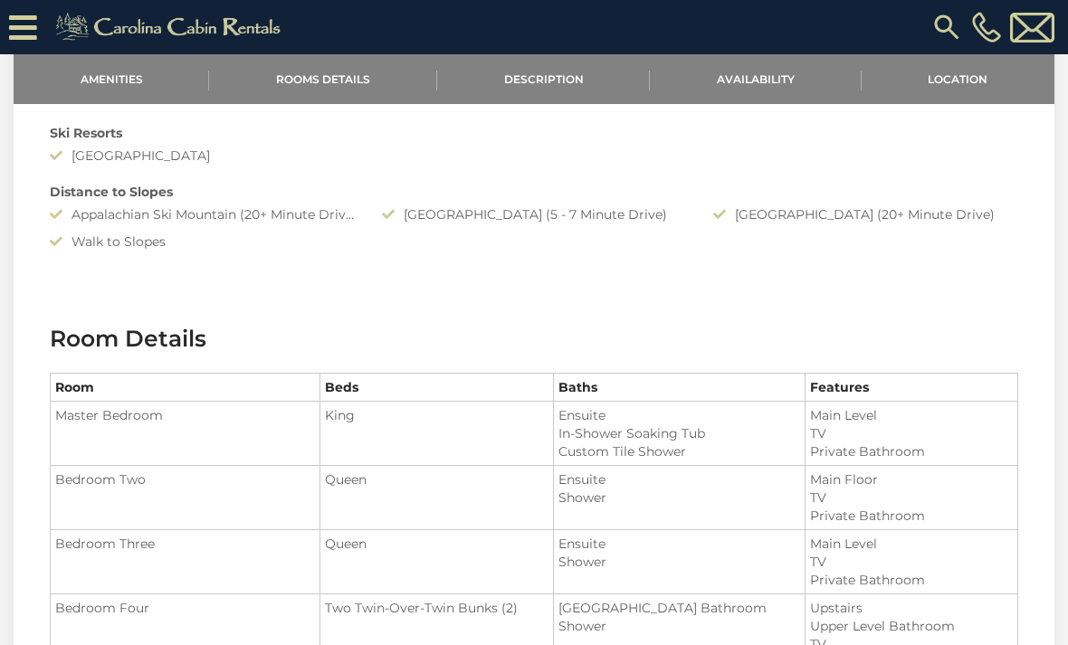
scroll to position [1110, 0]
